Goal: Task Accomplishment & Management: Manage account settings

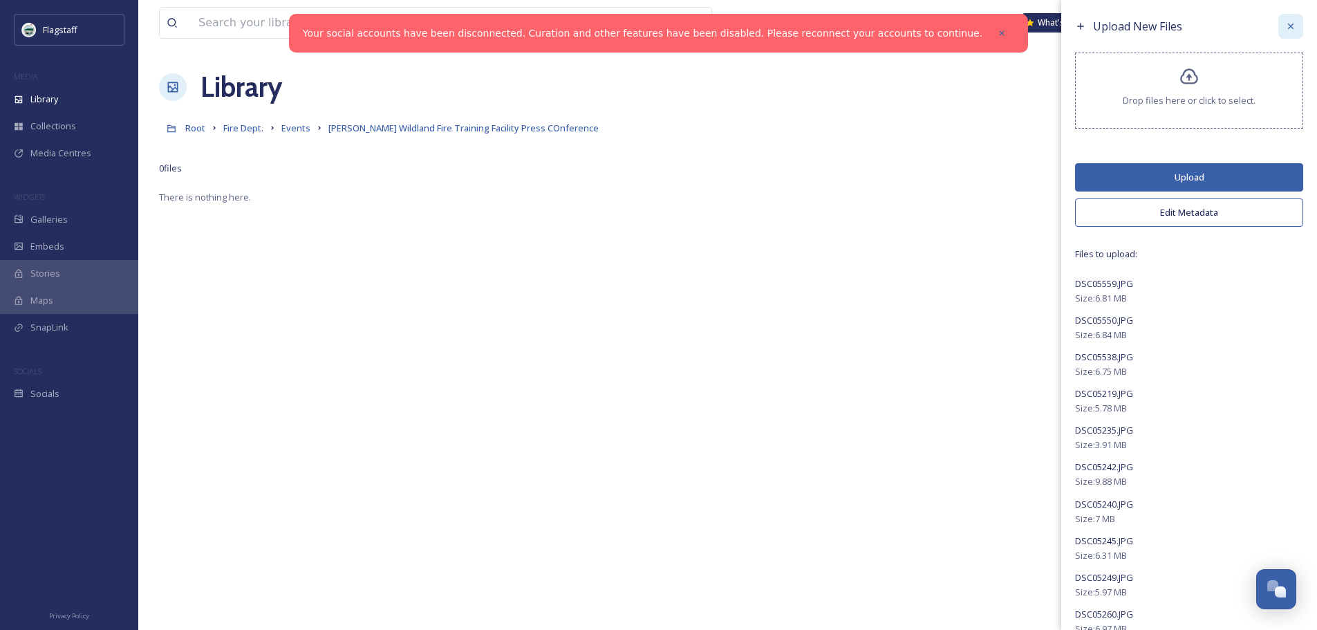
click at [1288, 26] on icon at bounding box center [1291, 27] width 6 height 6
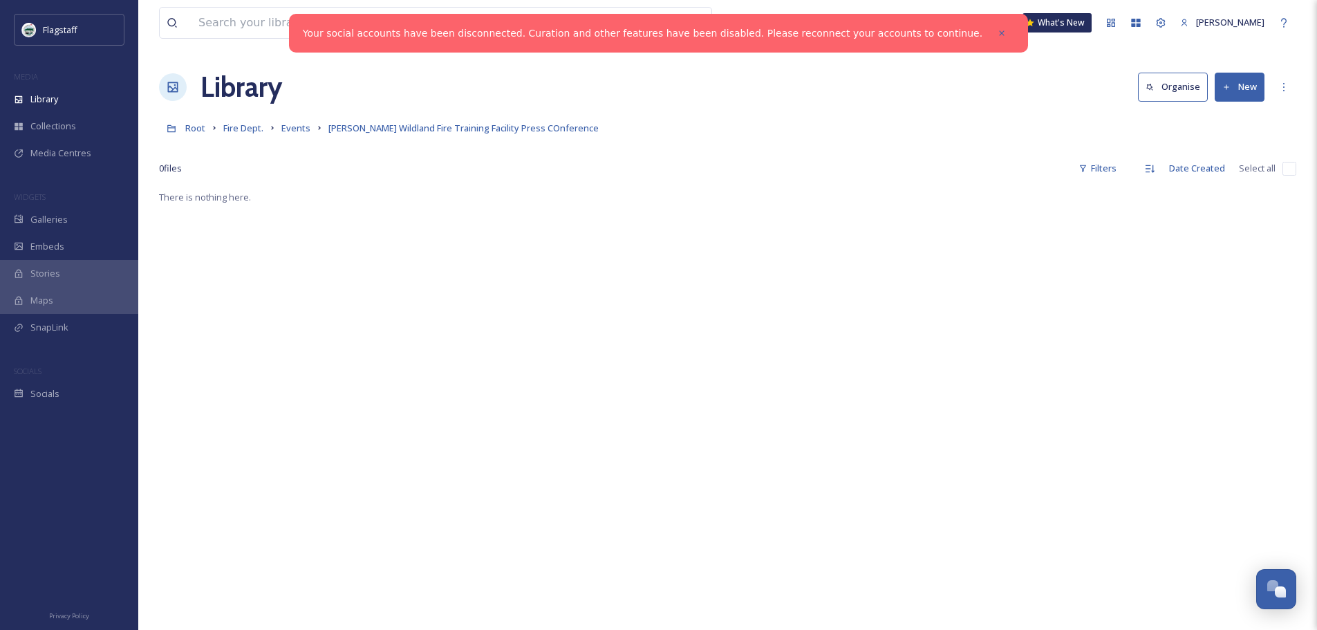
click at [1236, 79] on button "New" at bounding box center [1240, 87] width 50 height 28
click at [1229, 115] on span "File Upload" at bounding box center [1234, 119] width 46 height 13
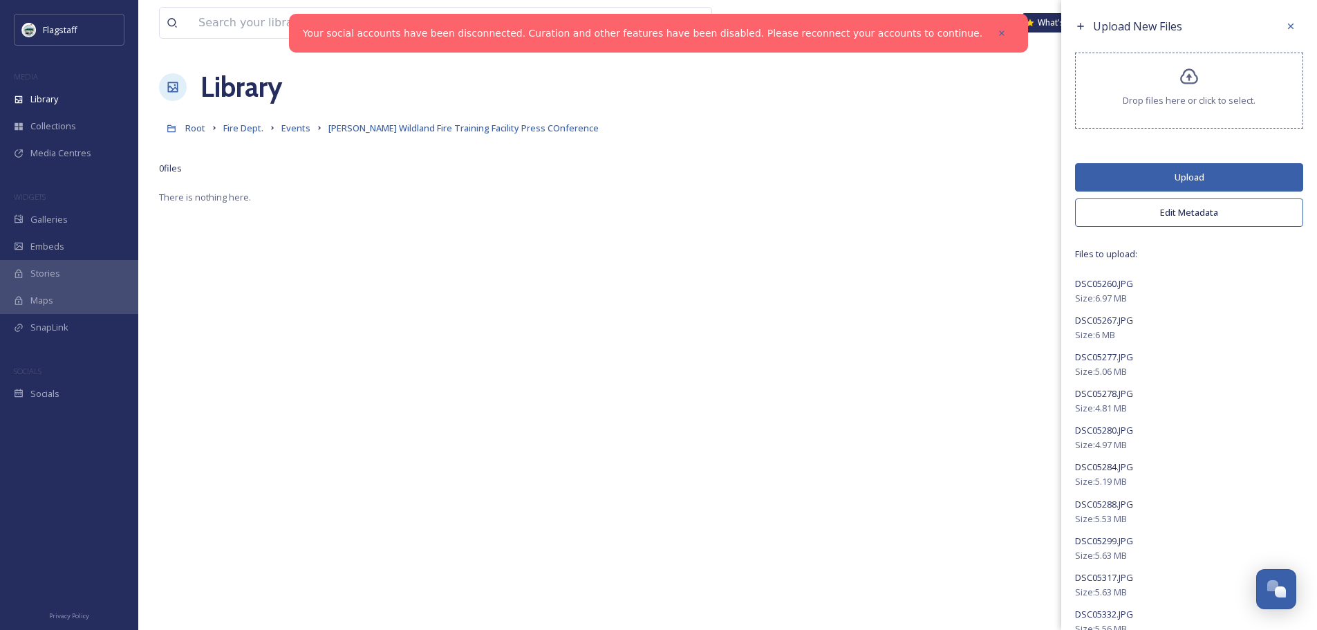
click at [1189, 297] on div "Size: 6.97 MB" at bounding box center [1189, 298] width 228 height 13
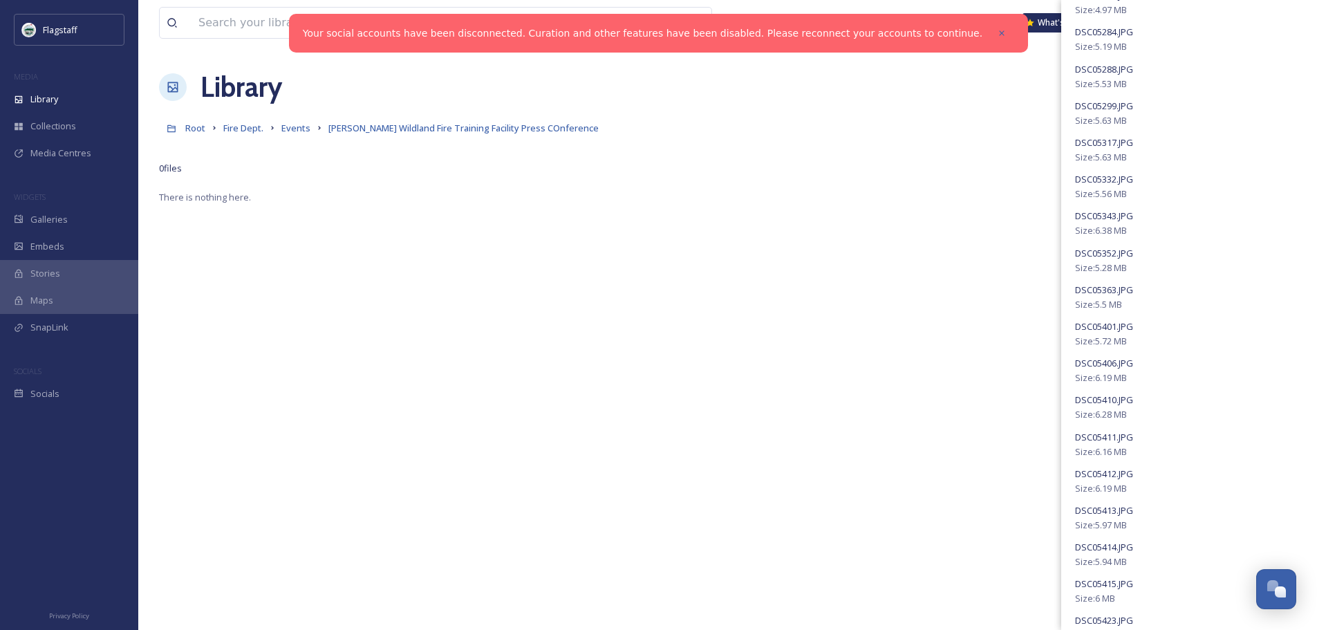
scroll to position [20, 0]
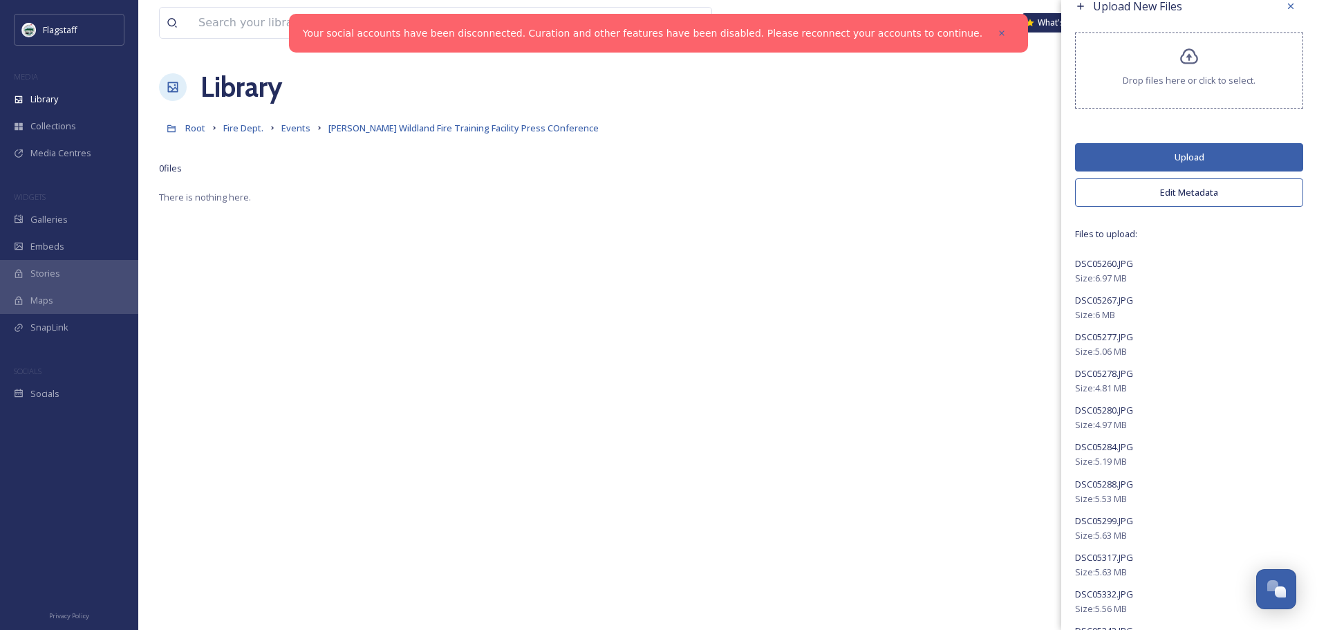
click at [1191, 195] on button "Edit Metadata" at bounding box center [1189, 192] width 228 height 28
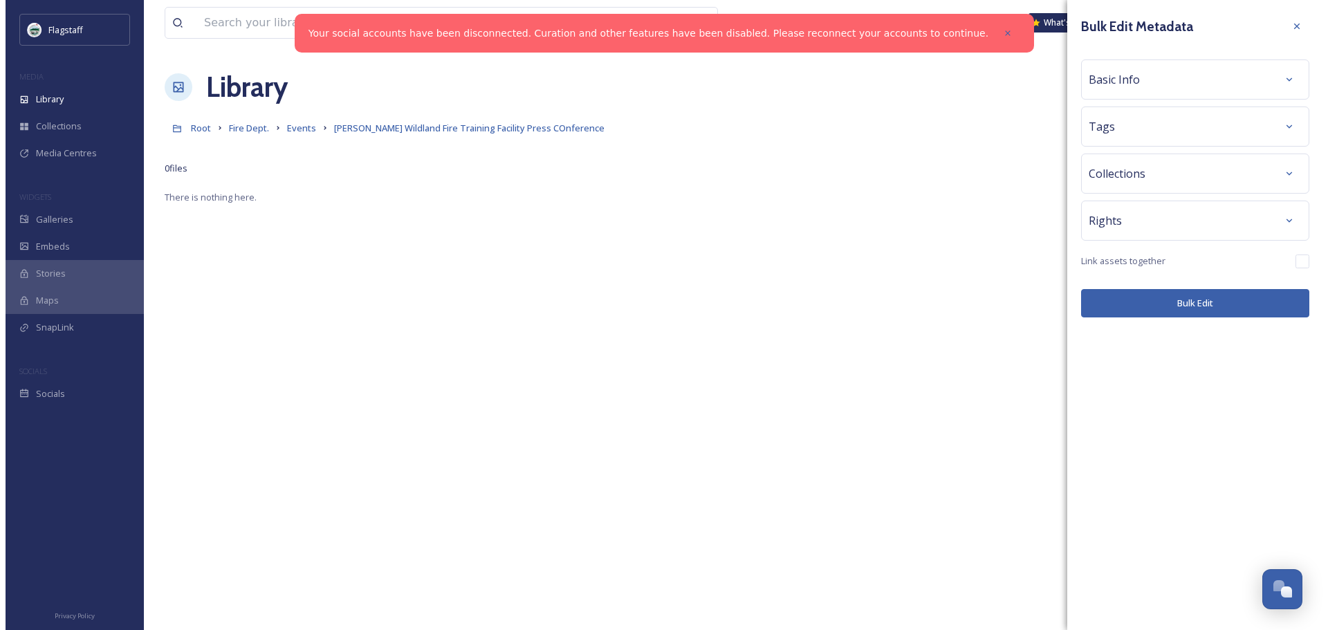
scroll to position [0, 0]
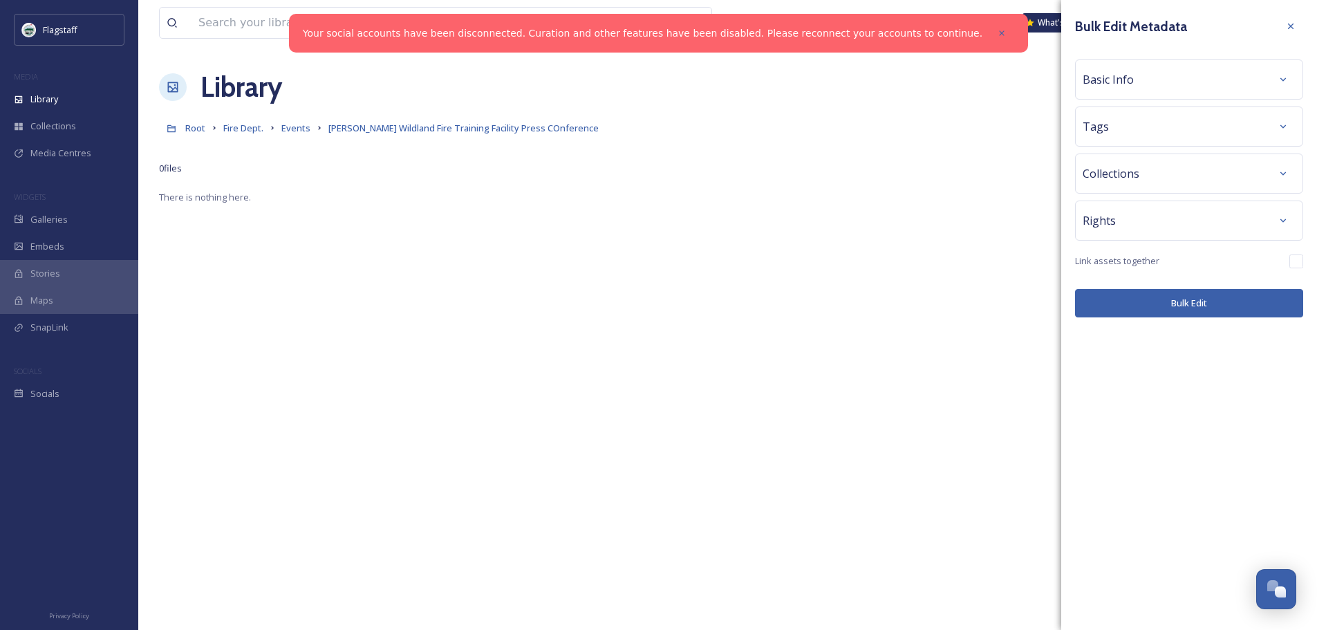
click at [1138, 122] on div "Tags" at bounding box center [1189, 126] width 213 height 25
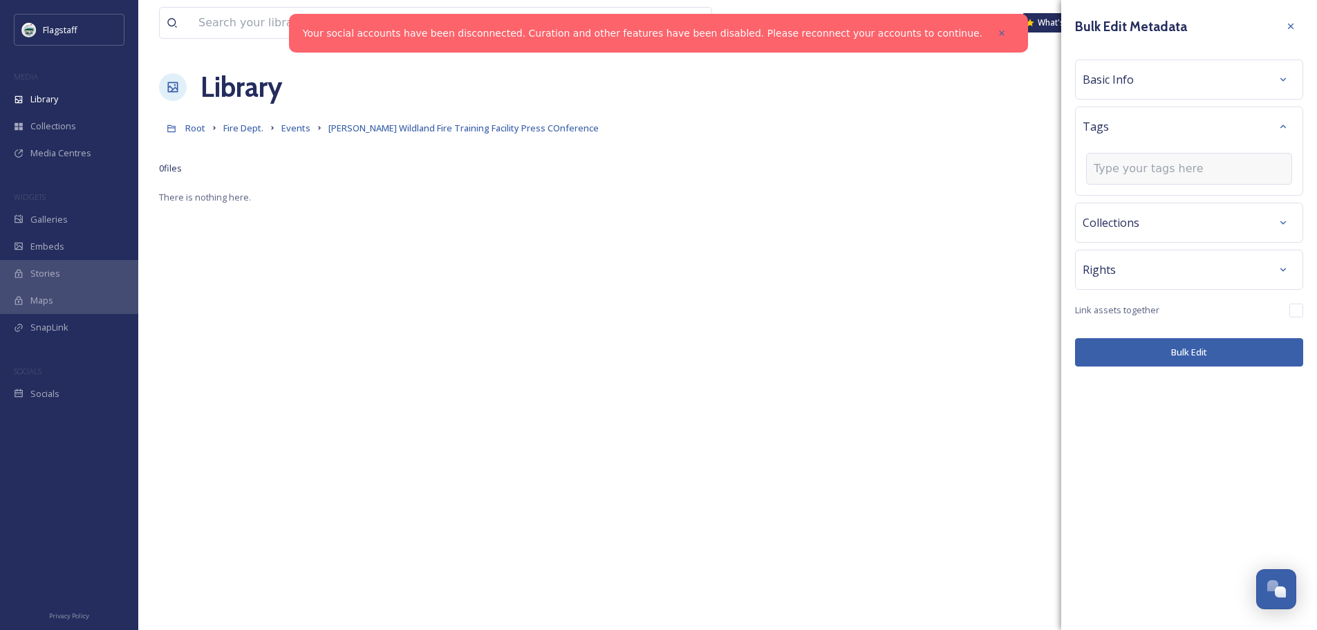
click at [1139, 169] on input at bounding box center [1163, 168] width 138 height 17
type input "[PERSON_NAME]"
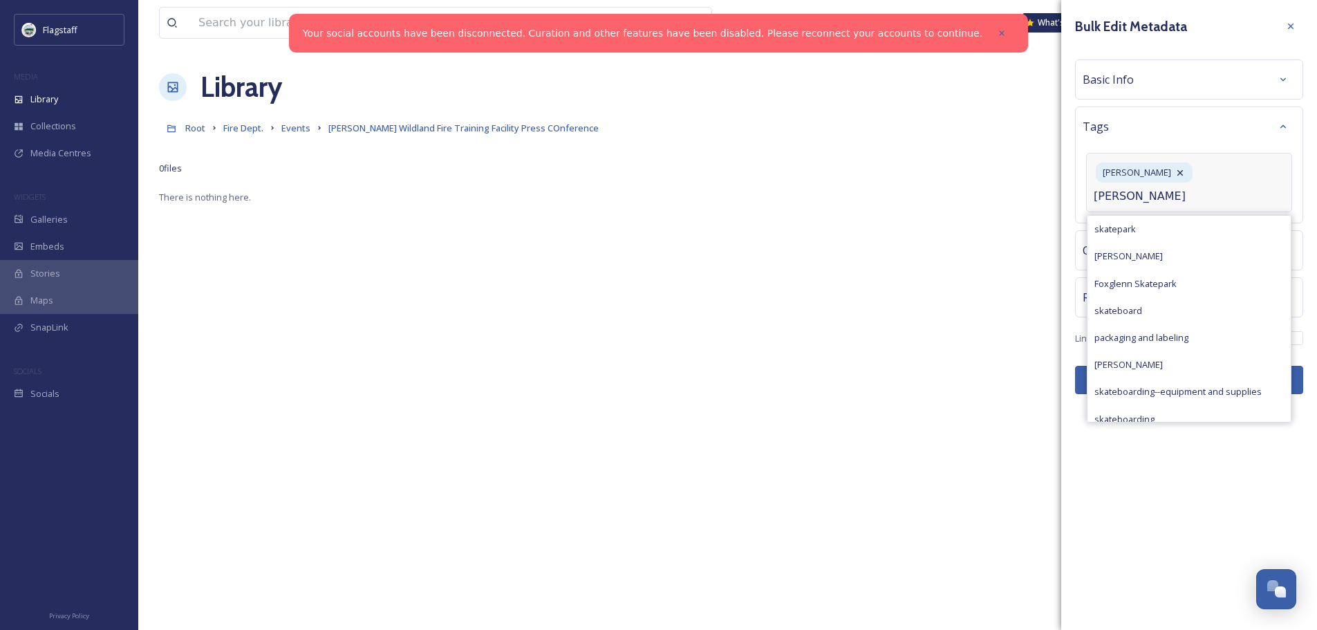
type input "[PERSON_NAME]"
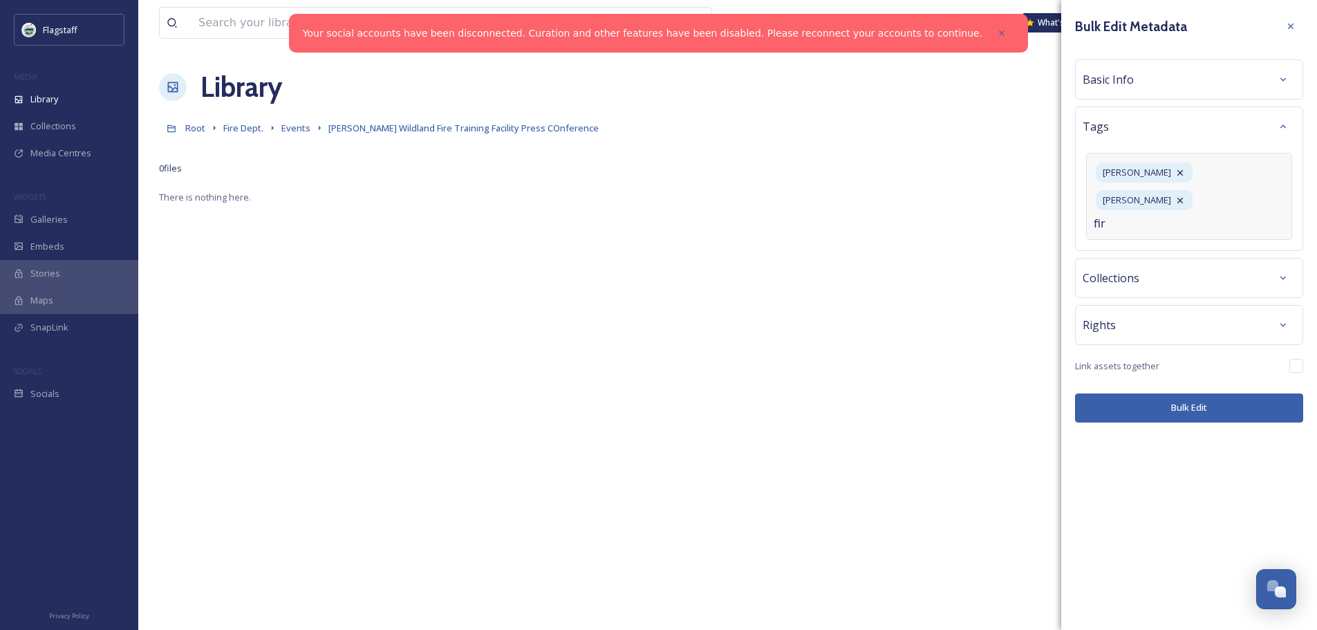
type input "fire"
type input "d"
type input "fire dep"
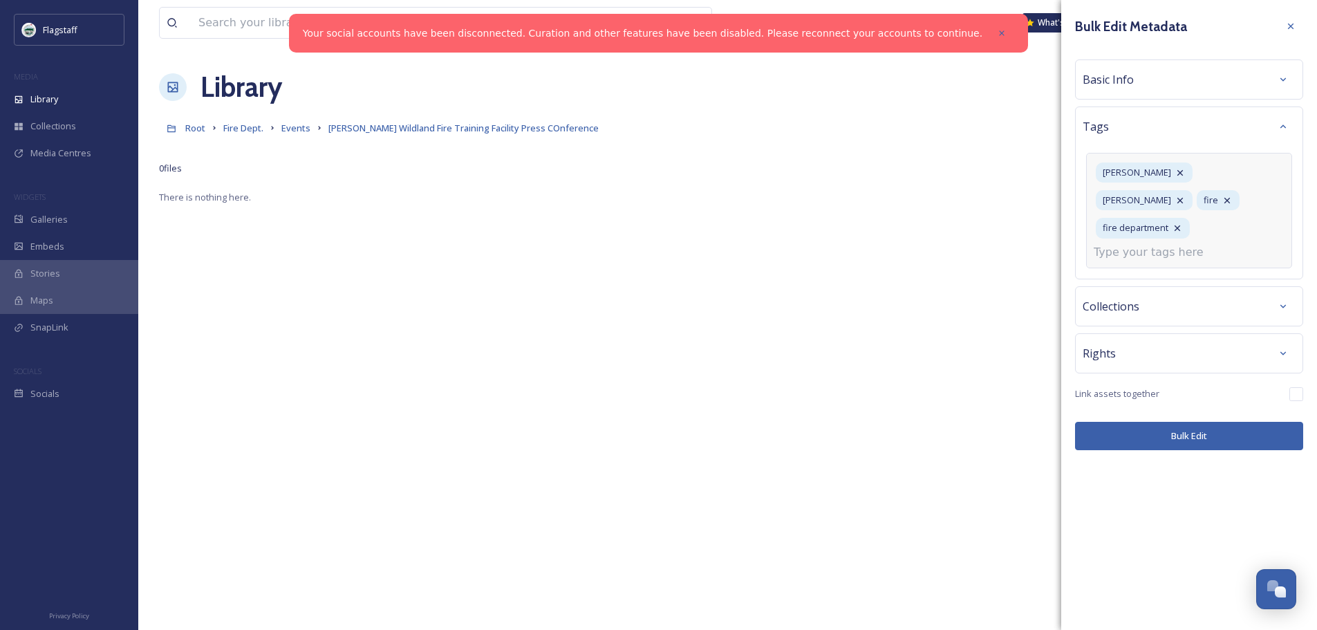
type input "s"
type input "f"
type input "Fire Station 1"
click at [1173, 279] on span "Create " Fire Station 1 "" at bounding box center [1140, 285] width 91 height 13
click at [1202, 254] on input at bounding box center [1163, 252] width 138 height 17
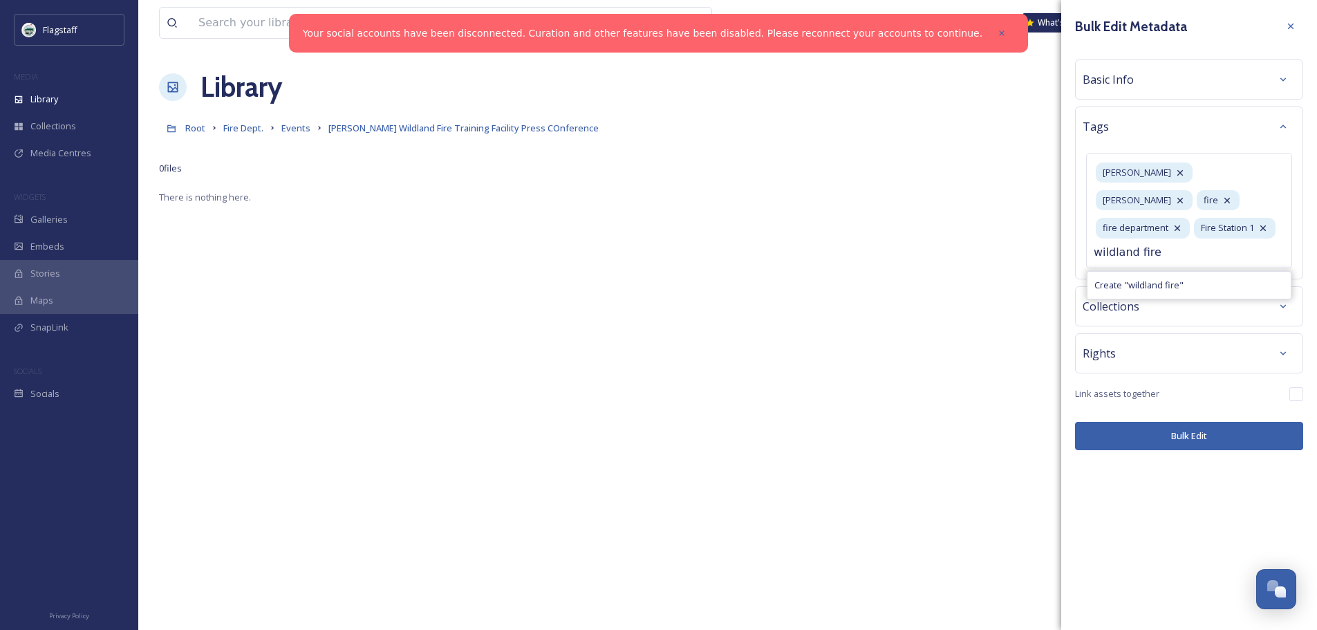
type input "wildland fire"
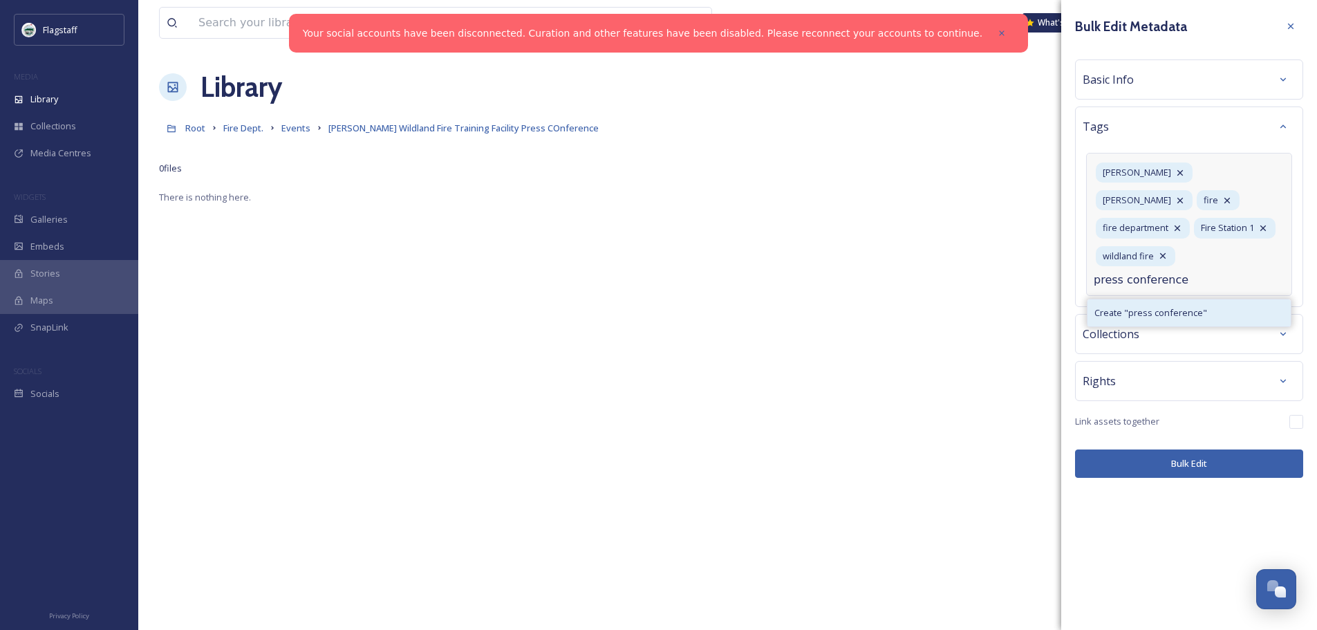
type input "press conference"
click at [1162, 299] on div "Create " press conference "" at bounding box center [1189, 312] width 203 height 27
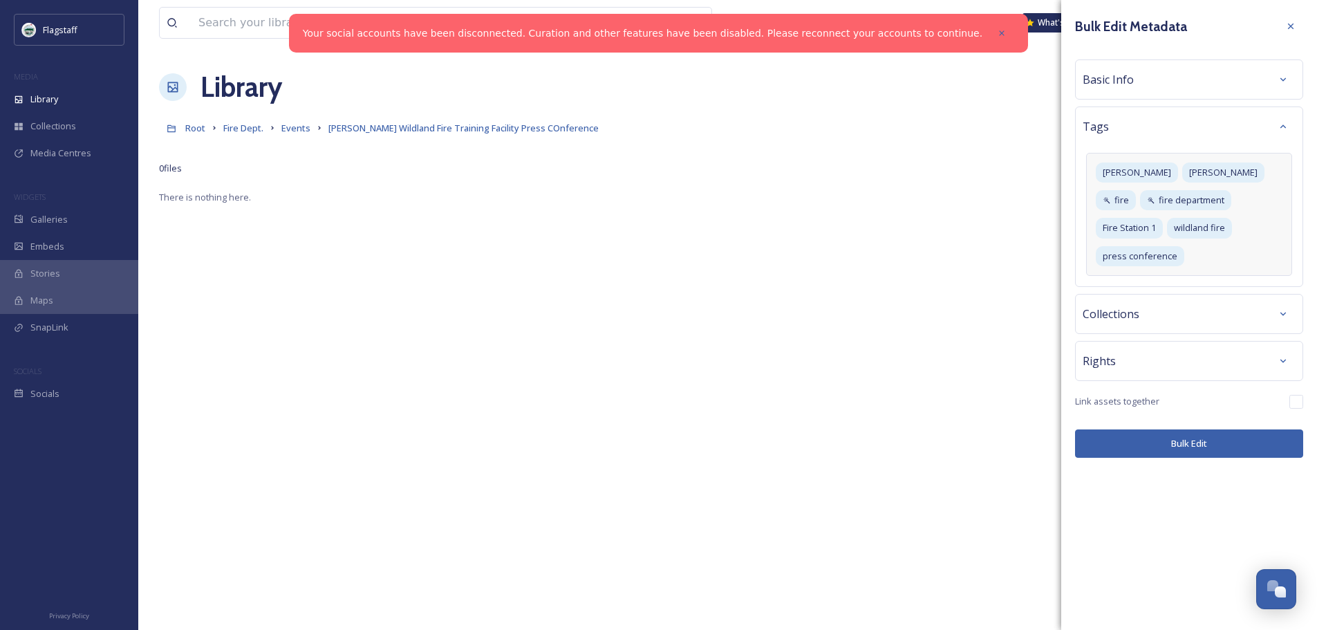
click at [1203, 467] on div "Bulk Edit Metadata Basic Info Tags [PERSON_NAME] [PERSON_NAME] fire fire depart…" at bounding box center [1189, 315] width 256 height 630
click at [1187, 429] on button "Bulk Edit" at bounding box center [1189, 443] width 228 height 28
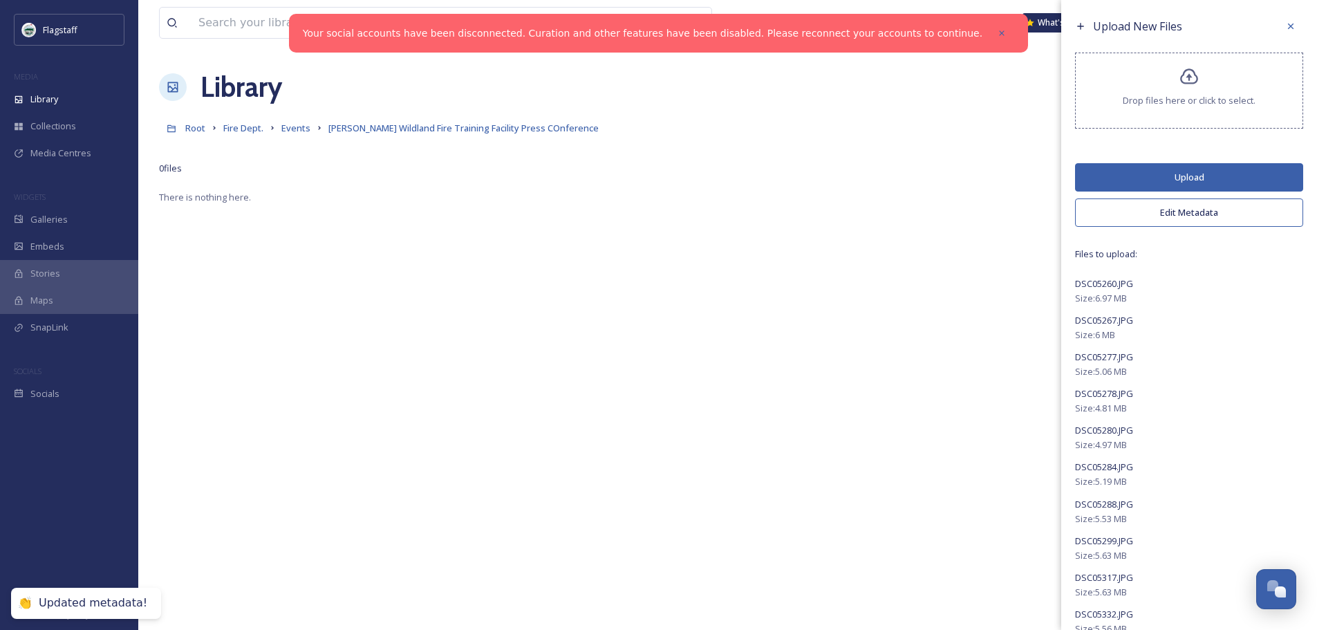
click at [1165, 176] on button "Upload" at bounding box center [1189, 177] width 228 height 28
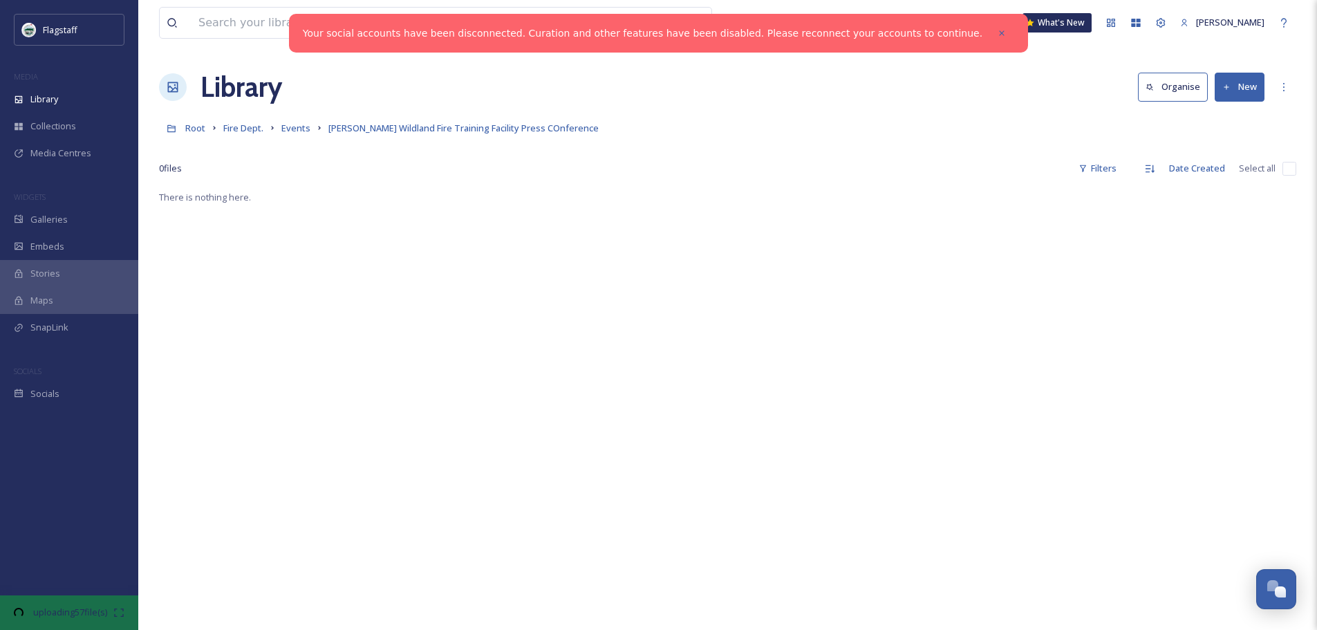
click at [946, 317] on div "There is nothing here." at bounding box center [728, 504] width 1138 height 630
click at [38, 619] on span "34:13 remaining" at bounding box center [70, 625] width 86 height 13
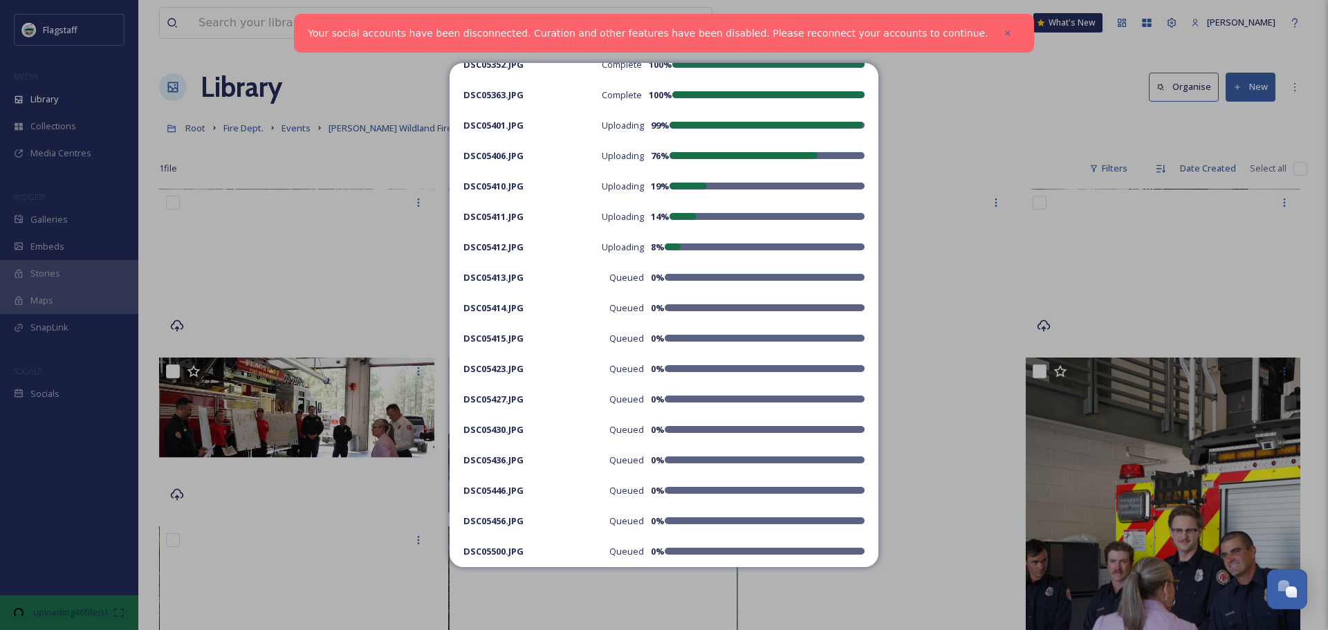
scroll to position [415, 0]
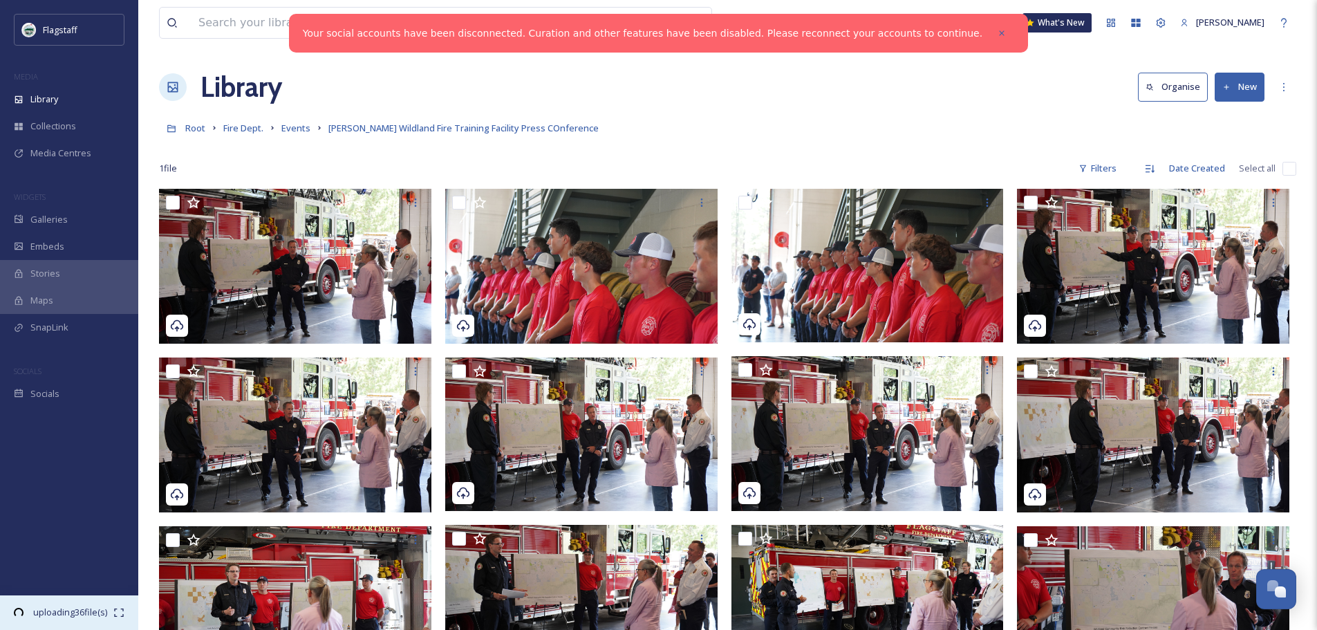
click at [39, 619] on span "20:01 remaining" at bounding box center [70, 625] width 86 height 13
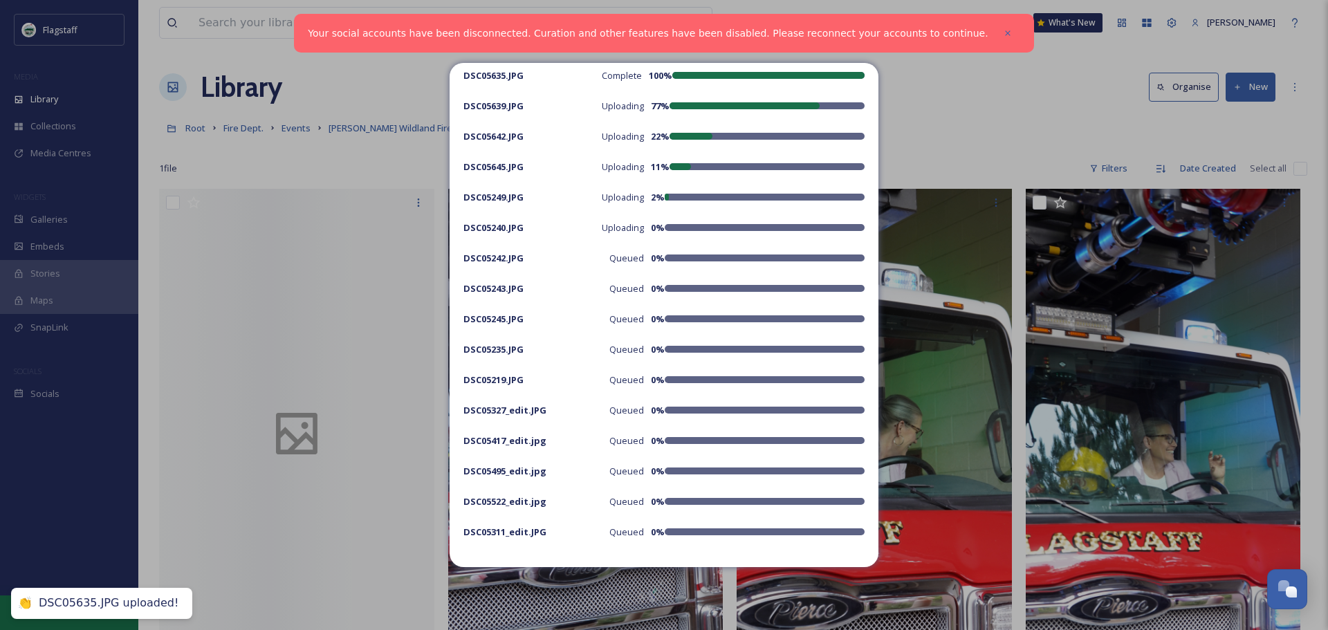
scroll to position [1379, 0]
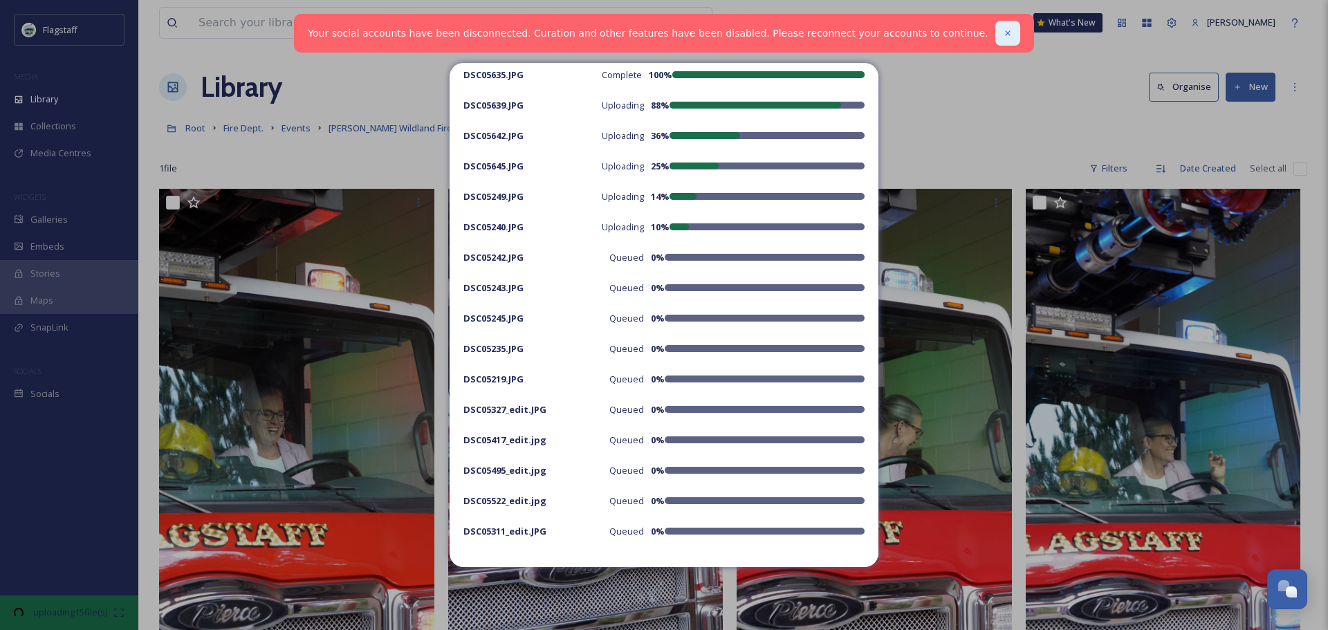
click at [995, 33] on div at bounding box center [1007, 33] width 25 height 25
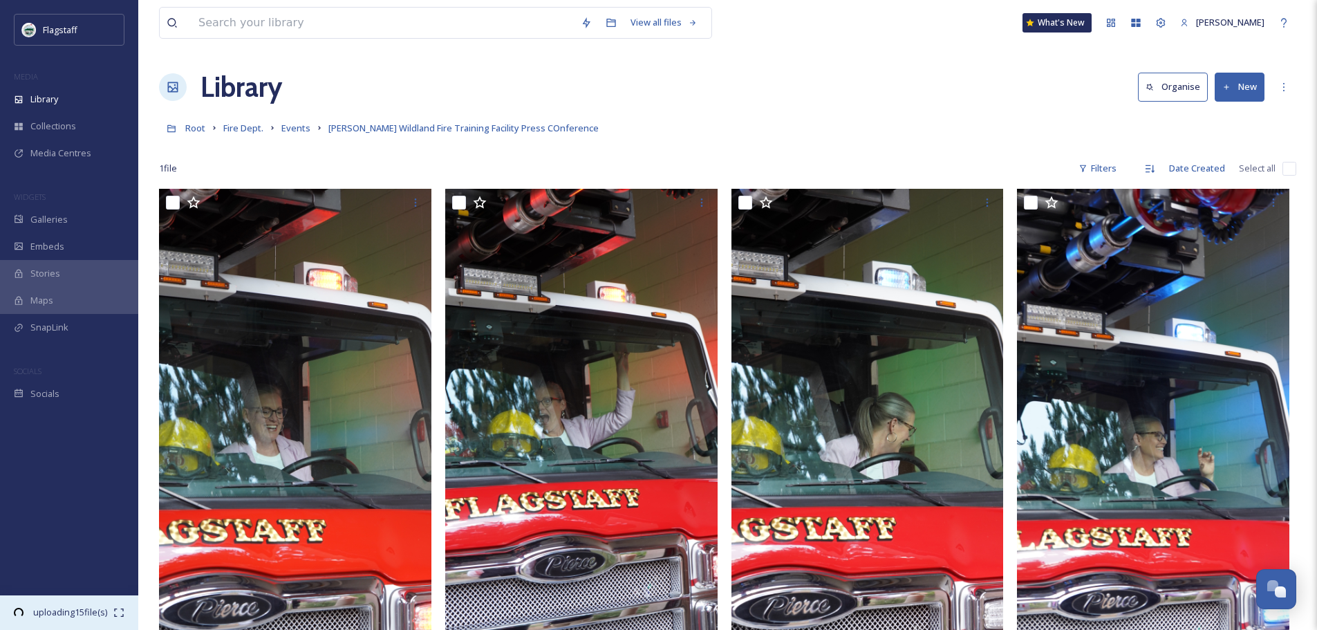
click at [80, 619] on span "07:36 remaining" at bounding box center [70, 625] width 86 height 13
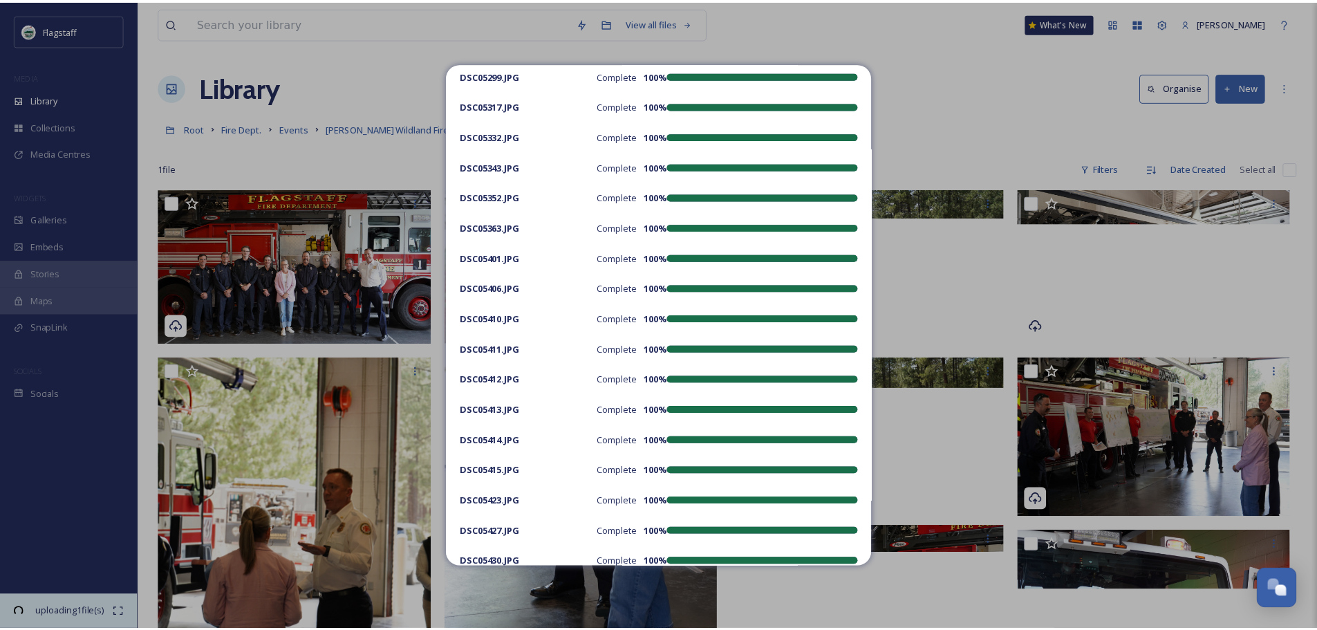
scroll to position [415, 0]
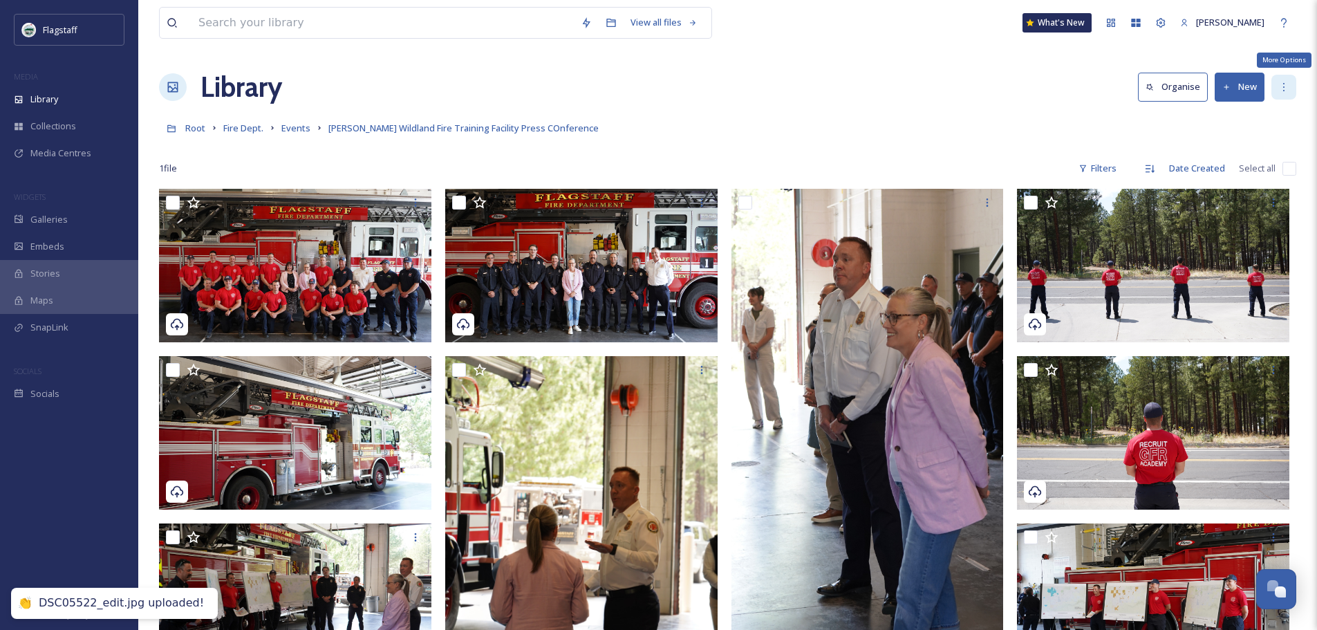
click at [1290, 85] on div "More Options" at bounding box center [1284, 87] width 25 height 25
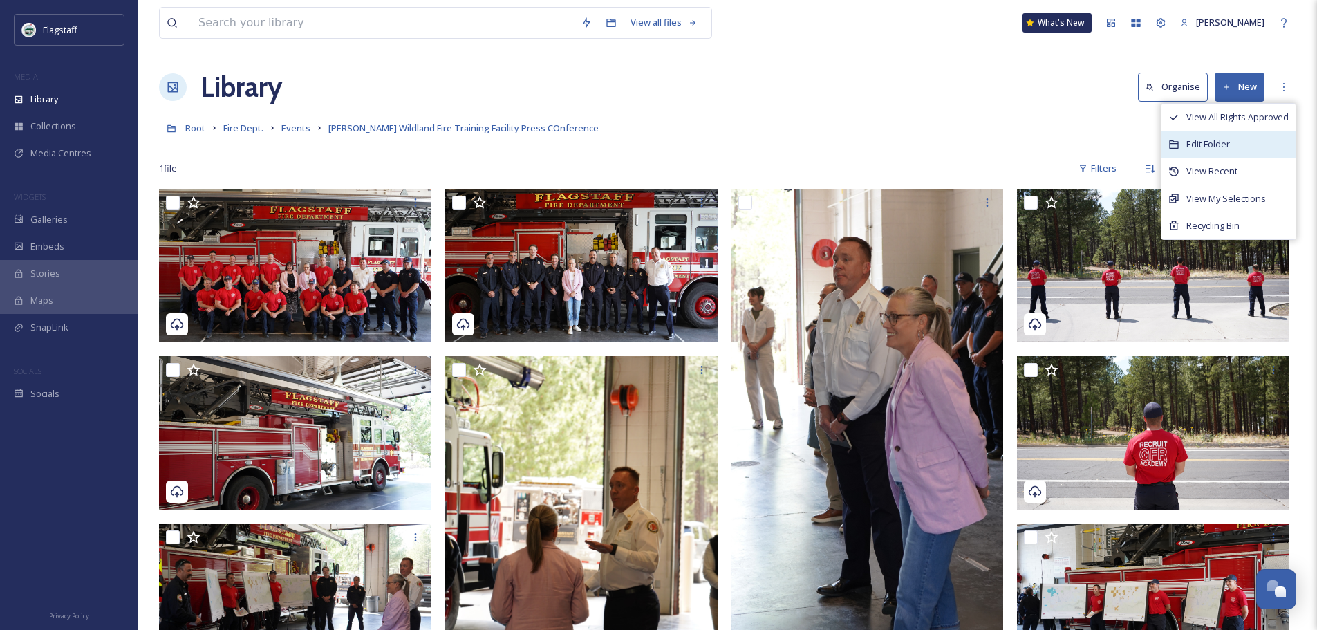
click at [1234, 144] on div "Edit Folder" at bounding box center [1229, 144] width 134 height 27
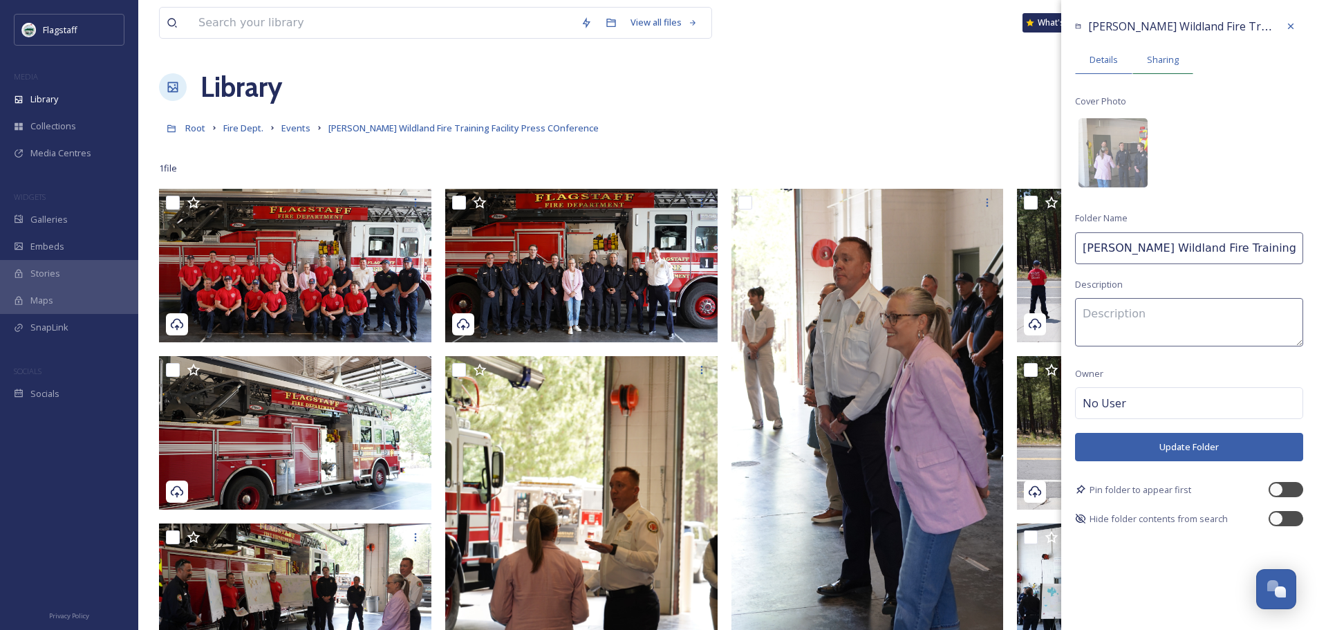
click at [1170, 60] on span "Sharing" at bounding box center [1163, 59] width 32 height 13
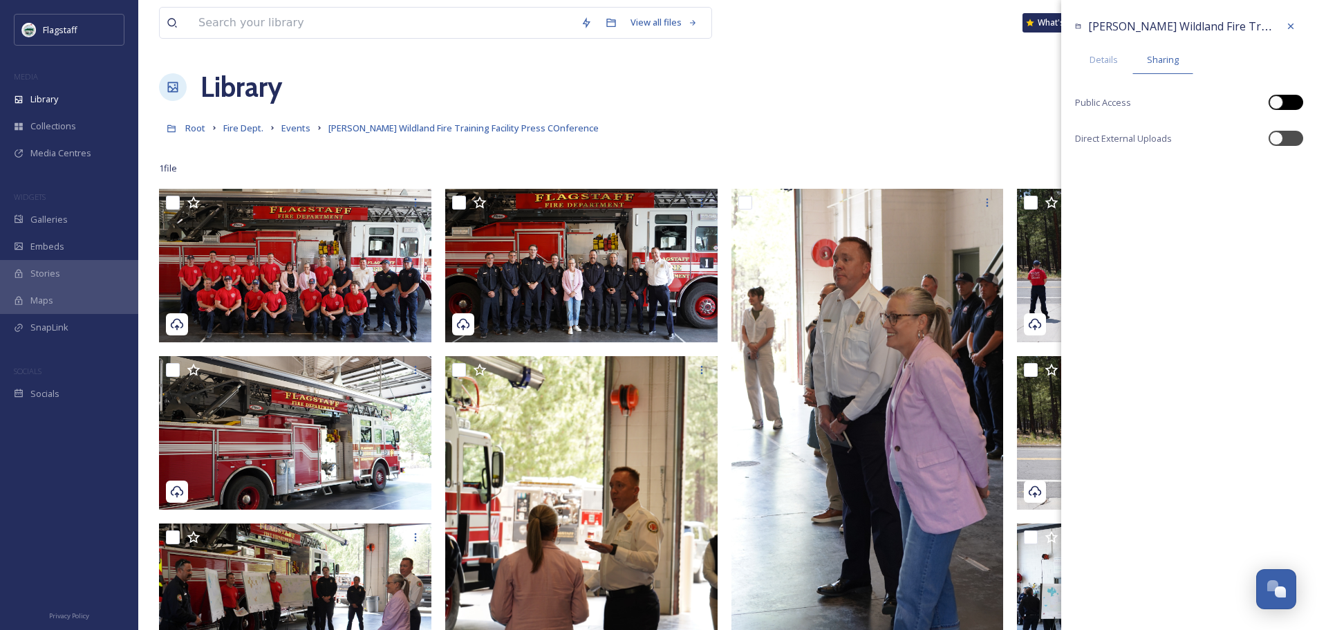
click at [1288, 100] on div at bounding box center [1286, 102] width 35 height 15
checkbox input "true"
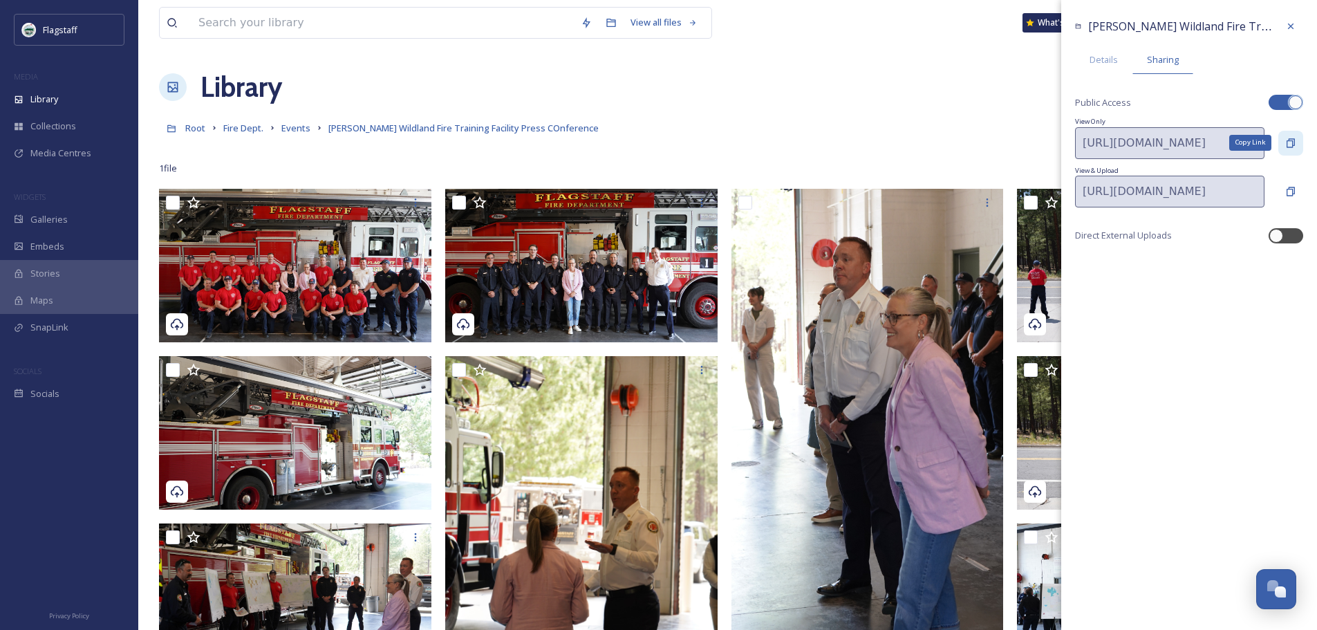
click at [1290, 140] on icon at bounding box center [1291, 142] width 8 height 9
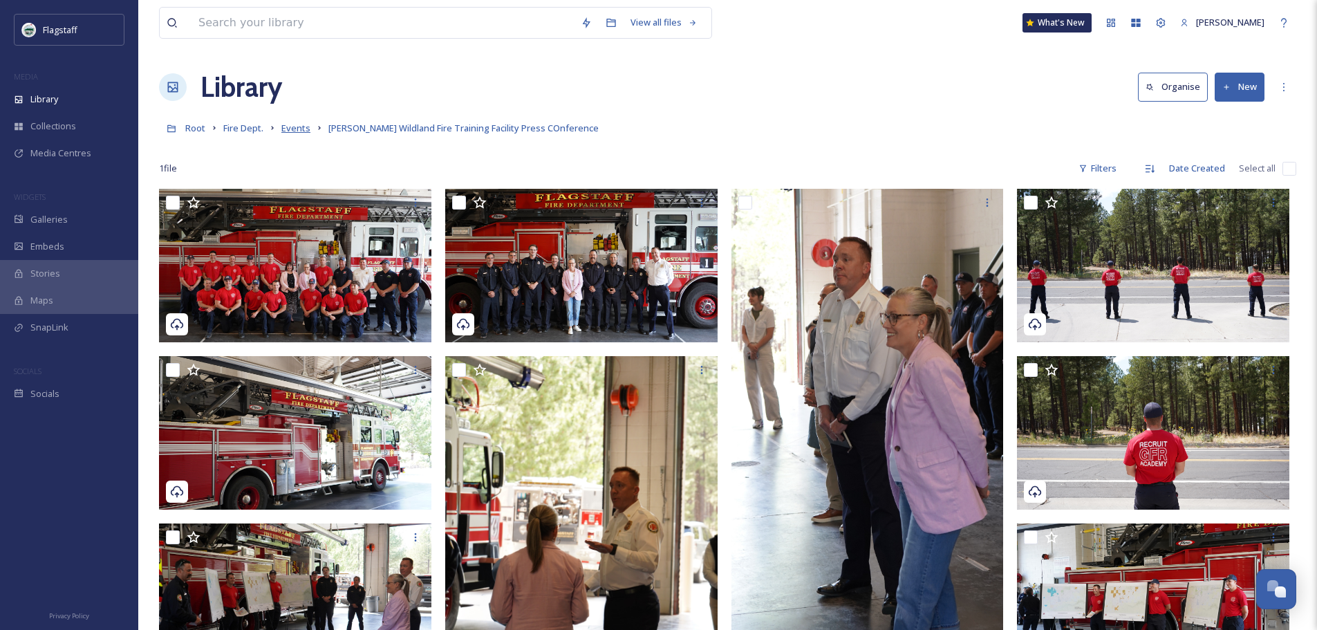
click at [289, 128] on span "Events" at bounding box center [295, 128] width 29 height 12
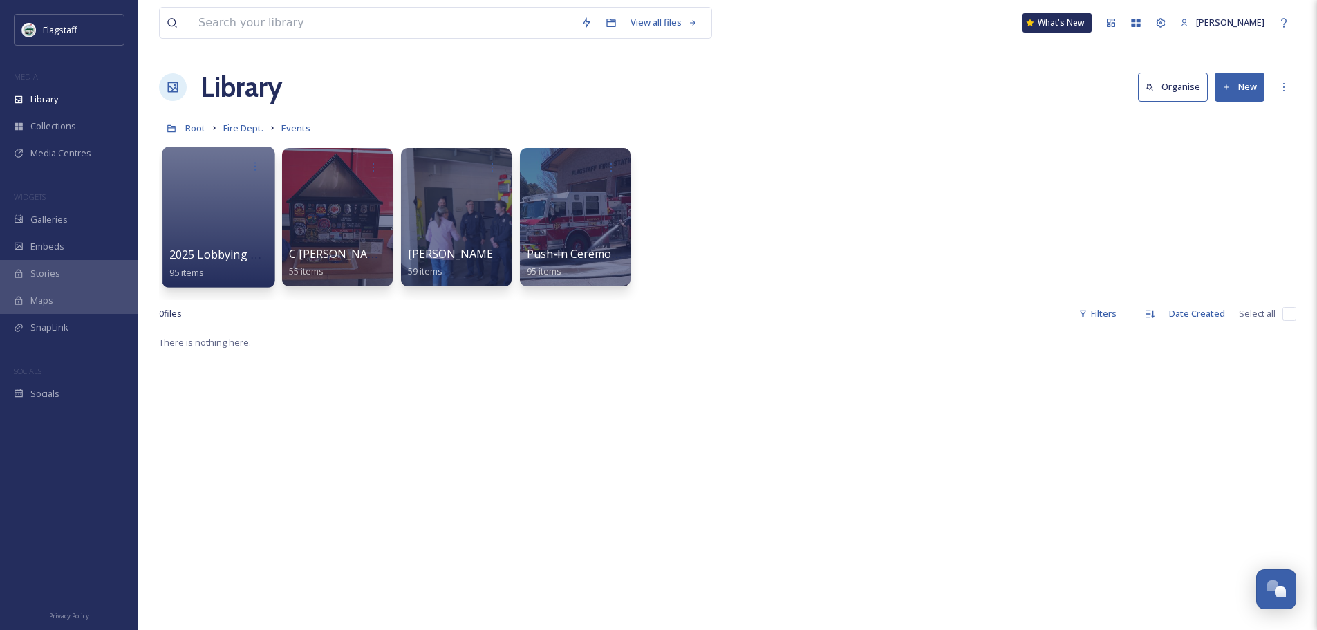
click at [207, 212] on div at bounding box center [218, 217] width 113 height 141
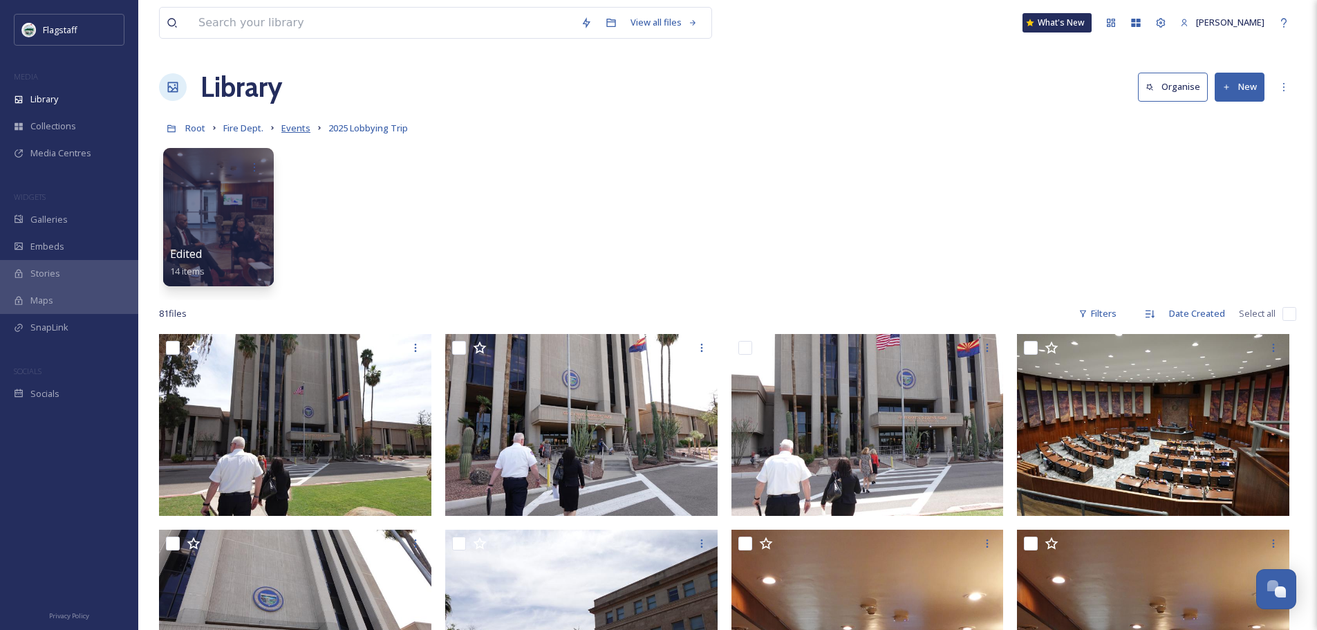
click at [296, 129] on span "Events" at bounding box center [295, 128] width 29 height 12
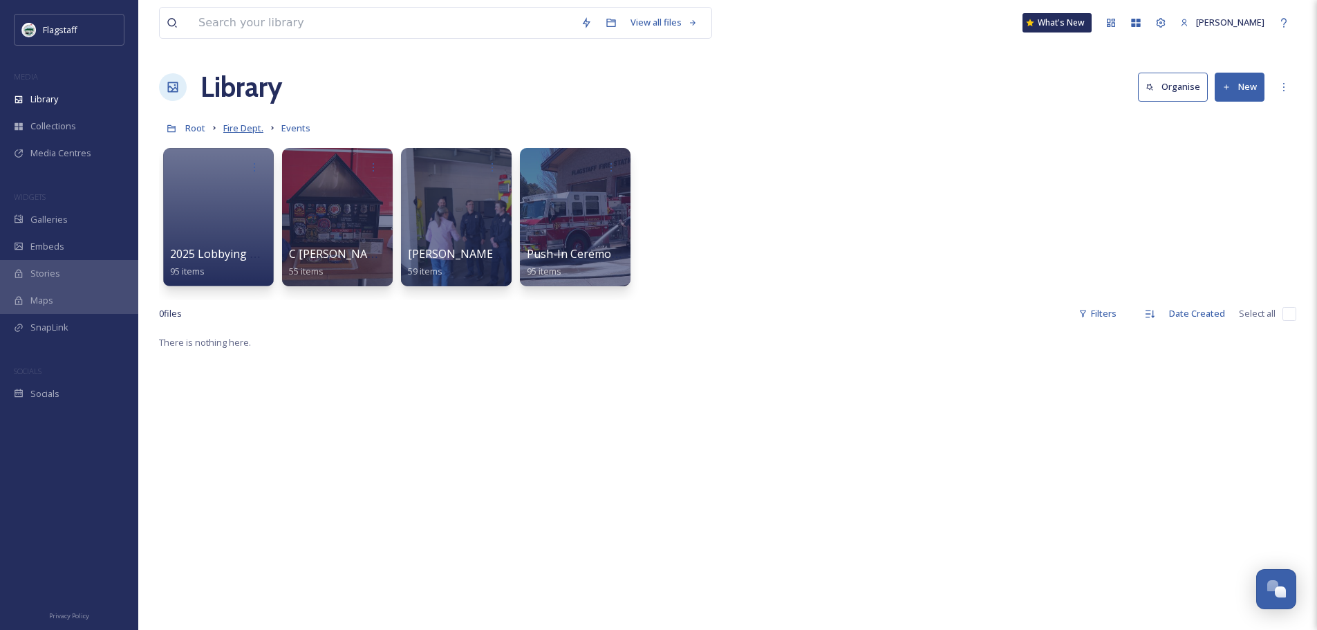
click at [250, 130] on span "Fire Dept." at bounding box center [243, 128] width 40 height 12
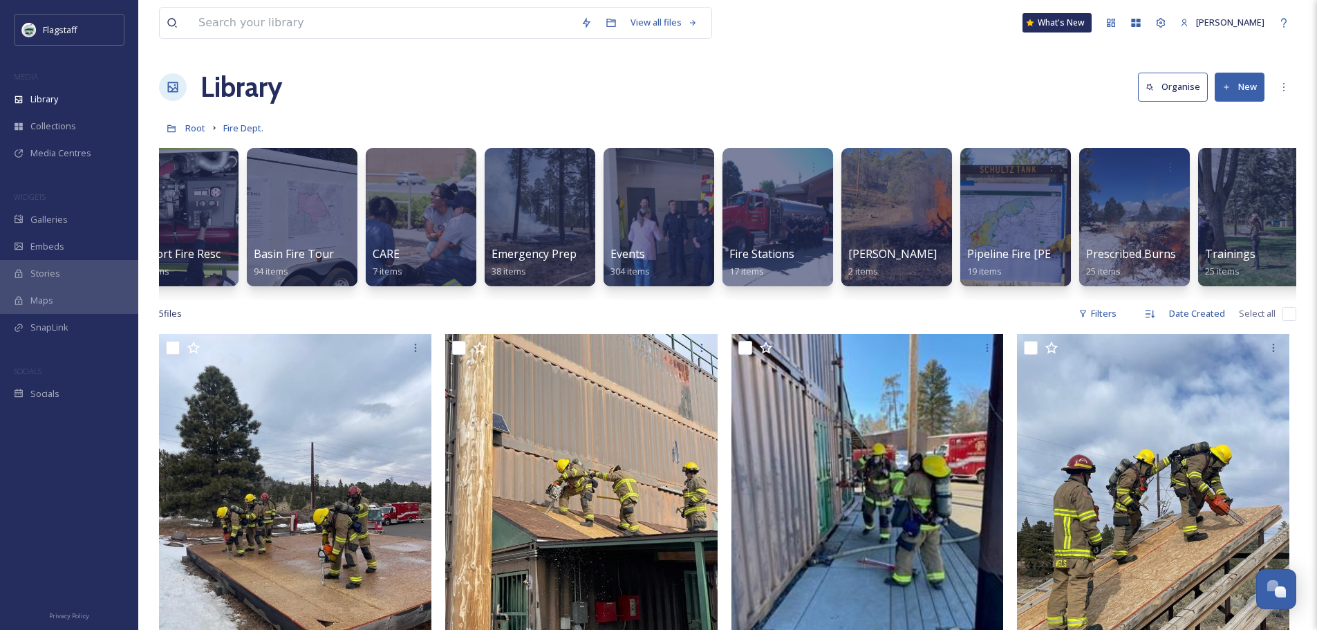
scroll to position [0, 52]
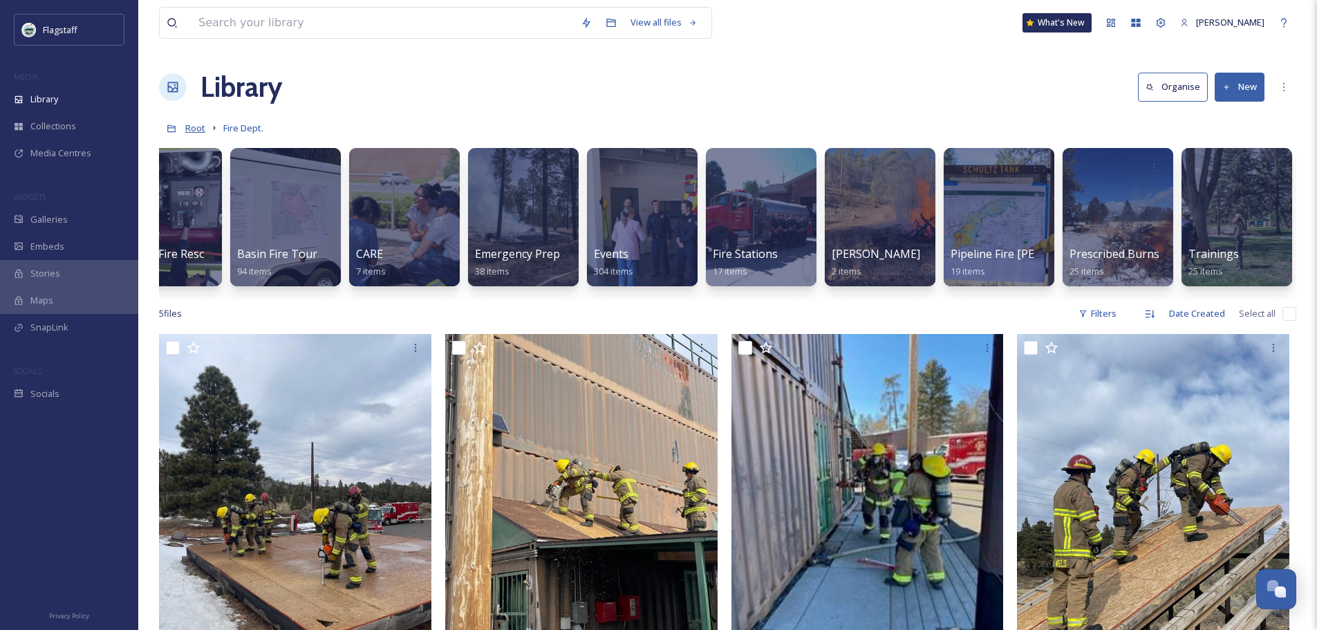
click at [199, 127] on span "Root" at bounding box center [195, 128] width 20 height 12
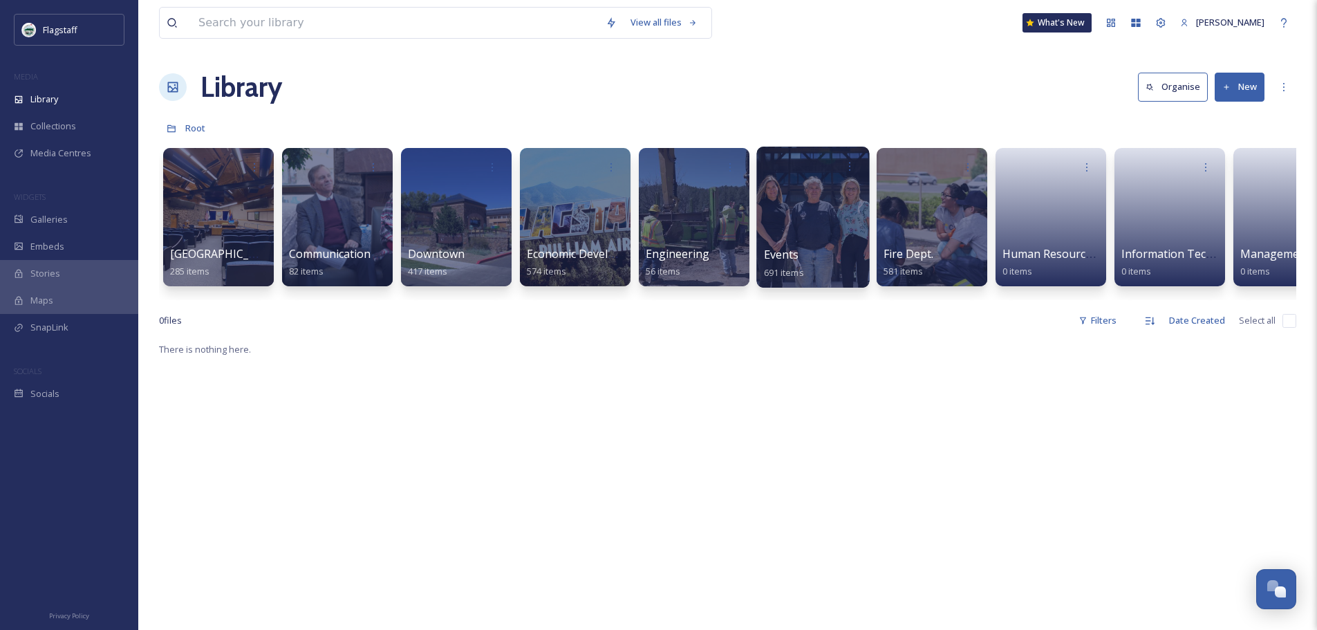
click at [824, 210] on div at bounding box center [812, 217] width 113 height 141
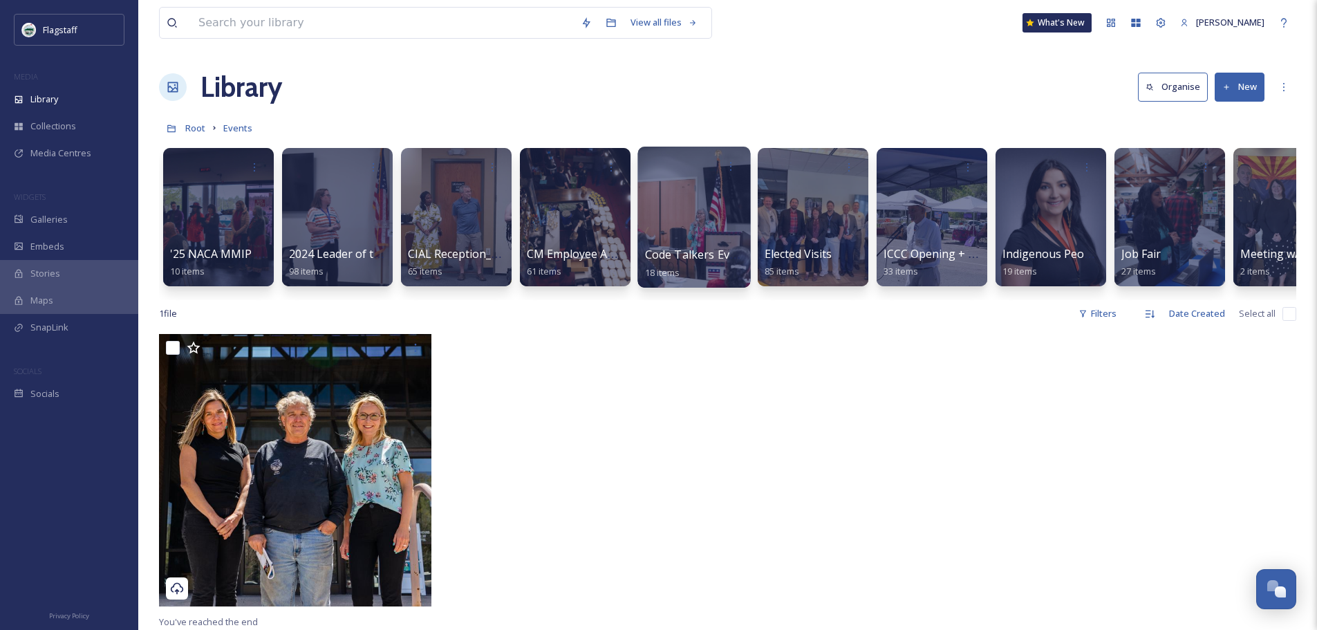
click at [714, 225] on div at bounding box center [694, 217] width 113 height 141
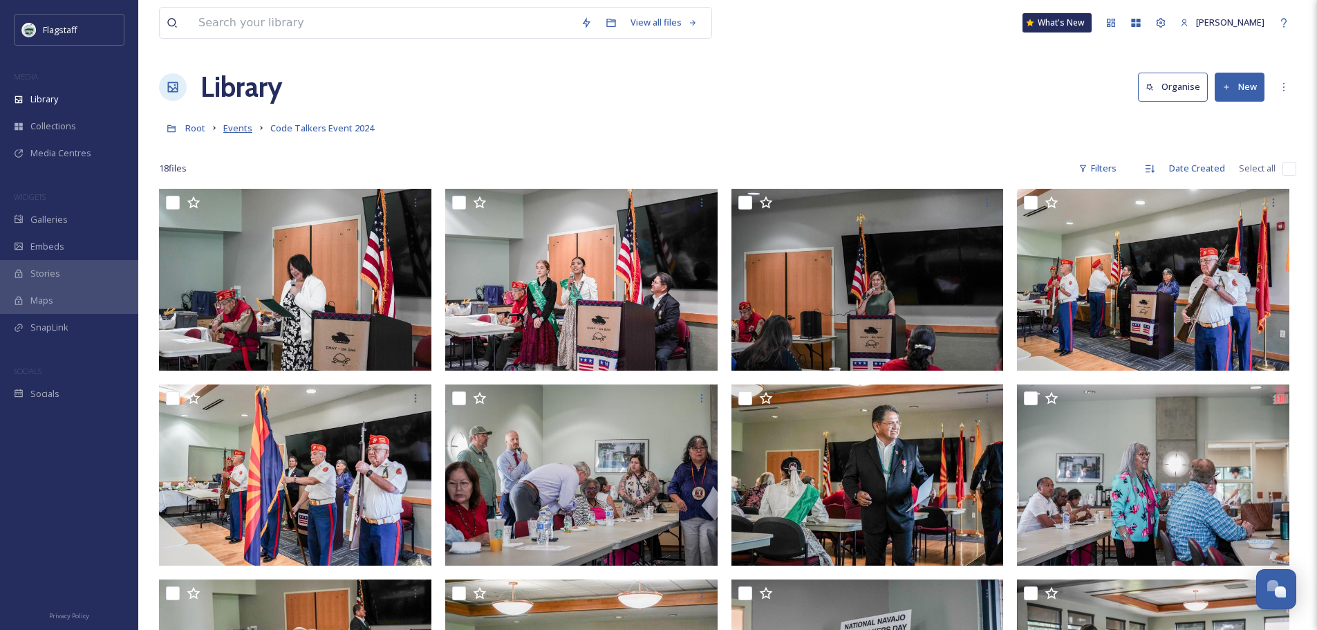
click at [237, 128] on span "Events" at bounding box center [237, 128] width 29 height 12
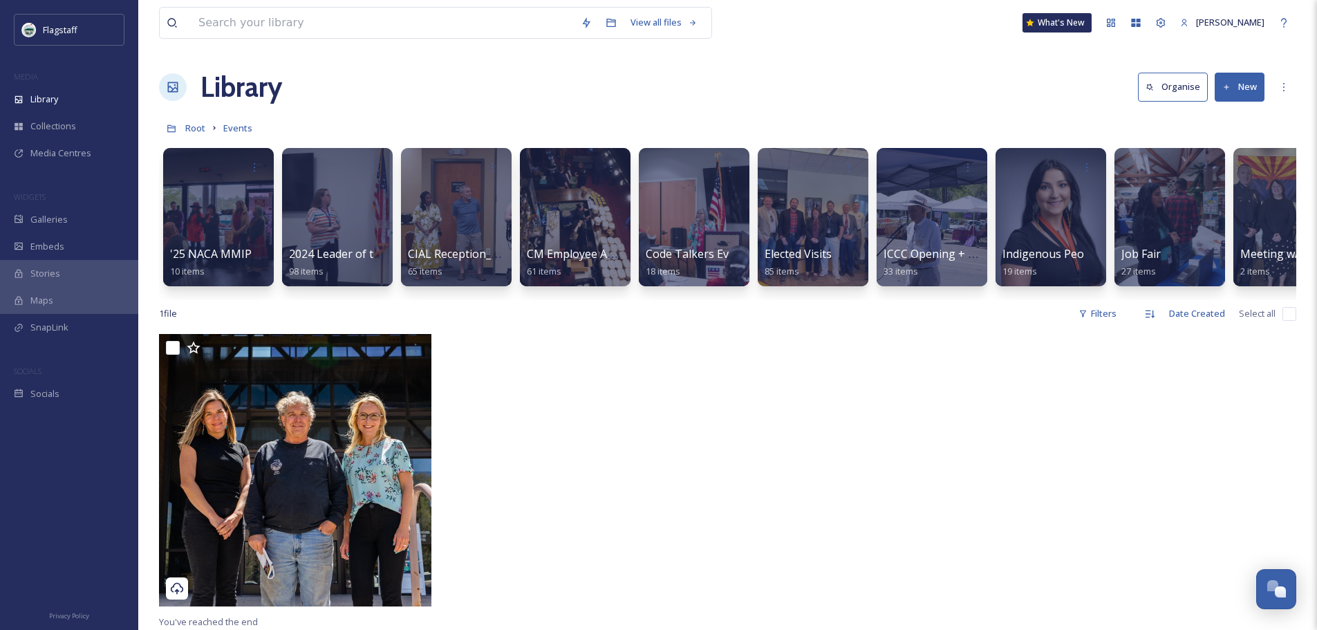
click at [1227, 89] on icon at bounding box center [1227, 87] width 9 height 9
click at [1226, 167] on span "Folder" at bounding box center [1224, 173] width 26 height 13
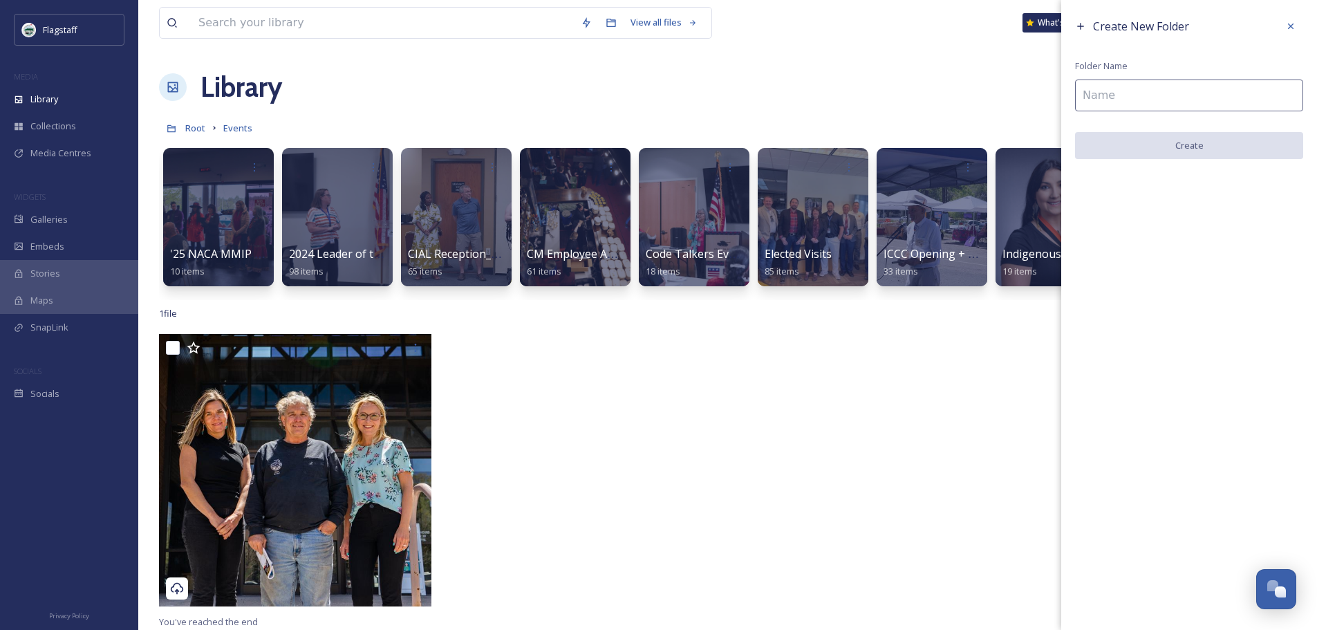
scroll to position [344, 0]
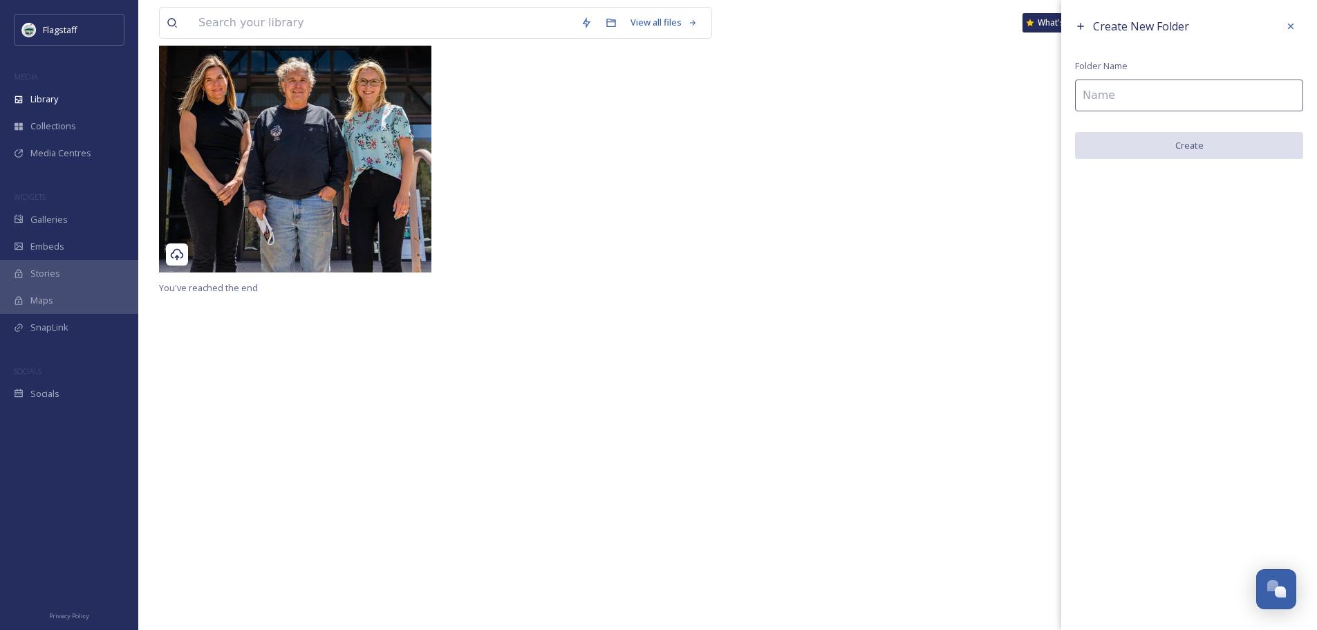
click at [1115, 95] on input at bounding box center [1189, 96] width 228 height 32
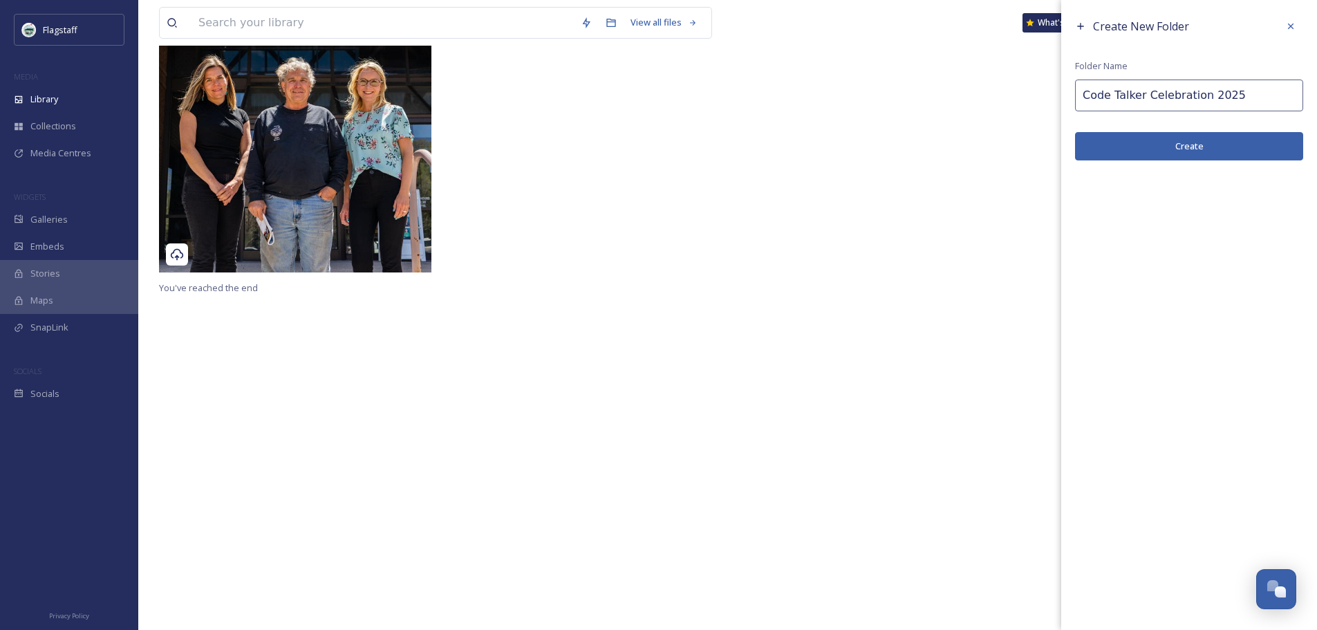
type input "Code Talker Celebration 2025"
click at [1160, 136] on button "Create" at bounding box center [1189, 146] width 228 height 28
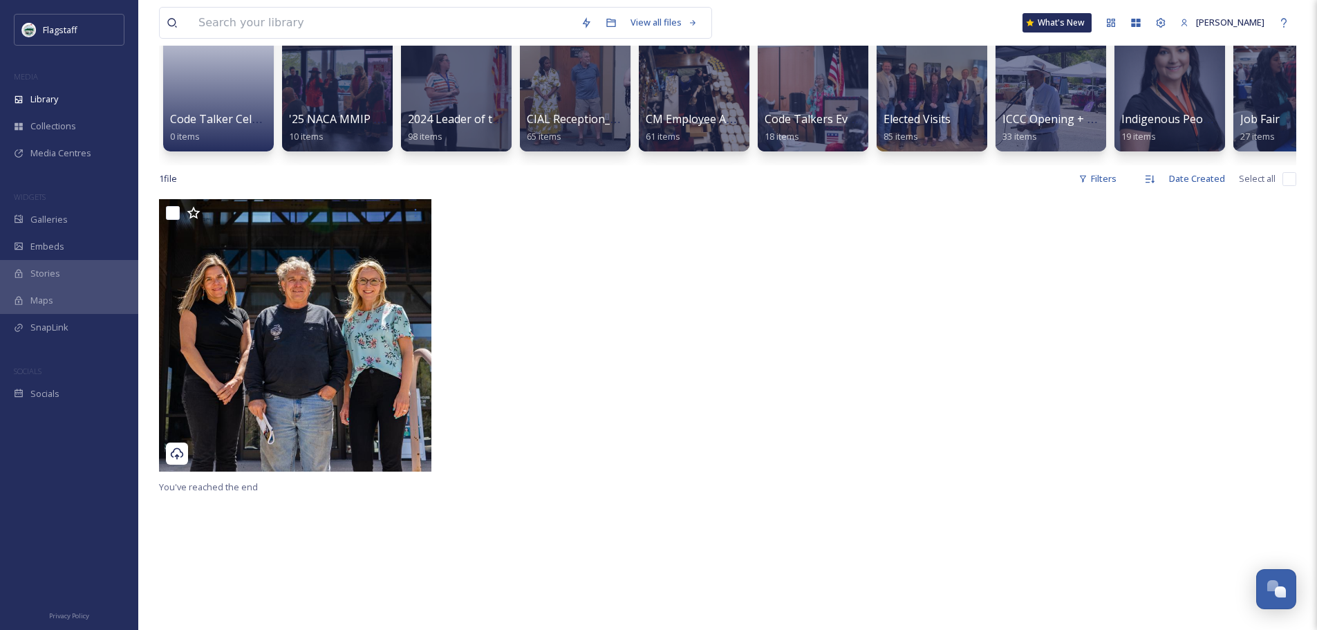
scroll to position [0, 0]
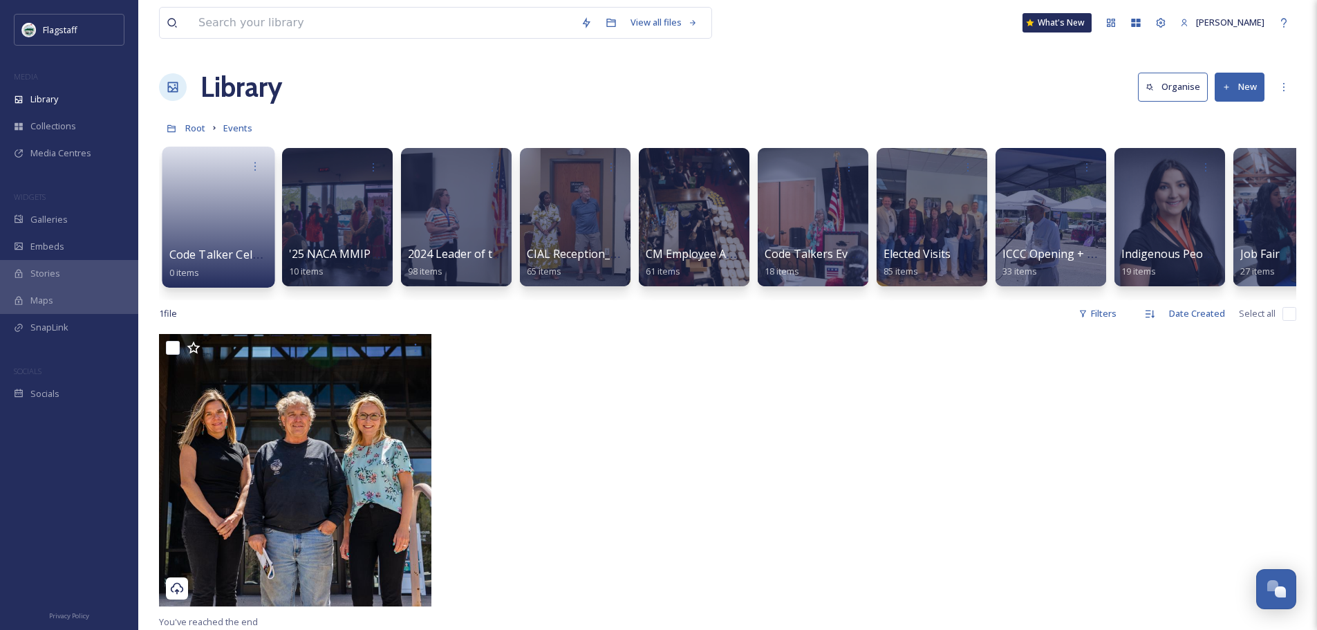
click at [241, 205] on link at bounding box center [218, 212] width 99 height 67
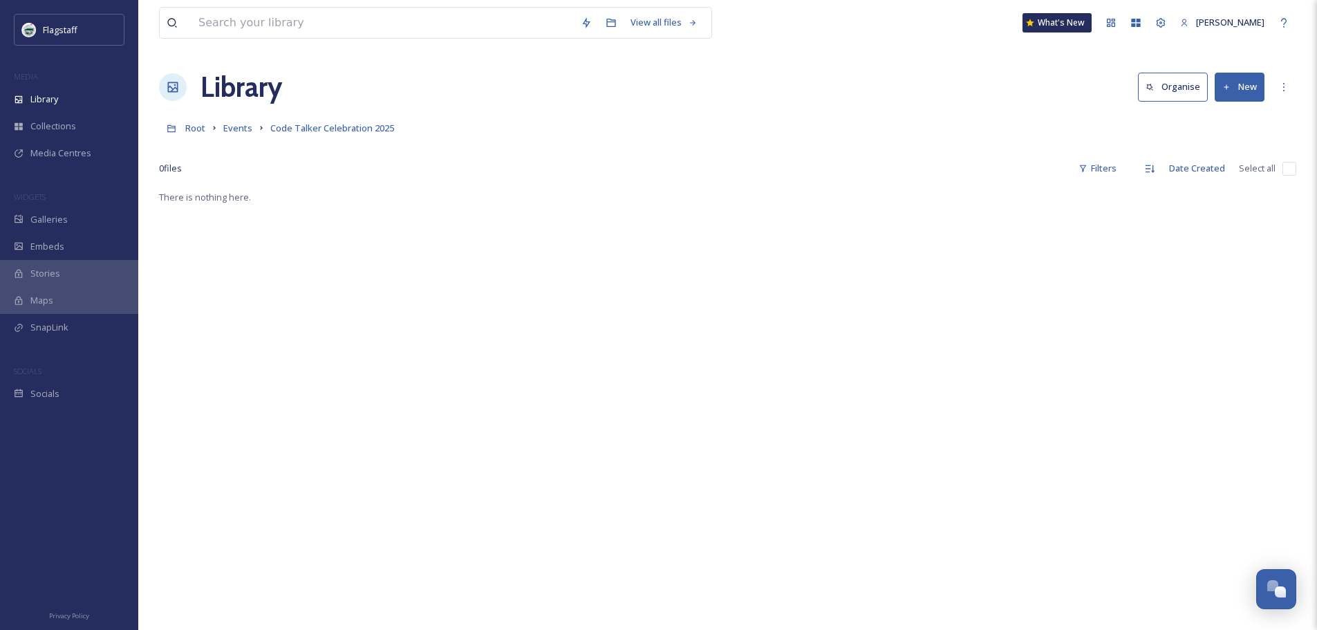
click at [1232, 89] on button "New" at bounding box center [1240, 87] width 50 height 28
click at [1245, 117] on span "File Upload" at bounding box center [1234, 119] width 46 height 13
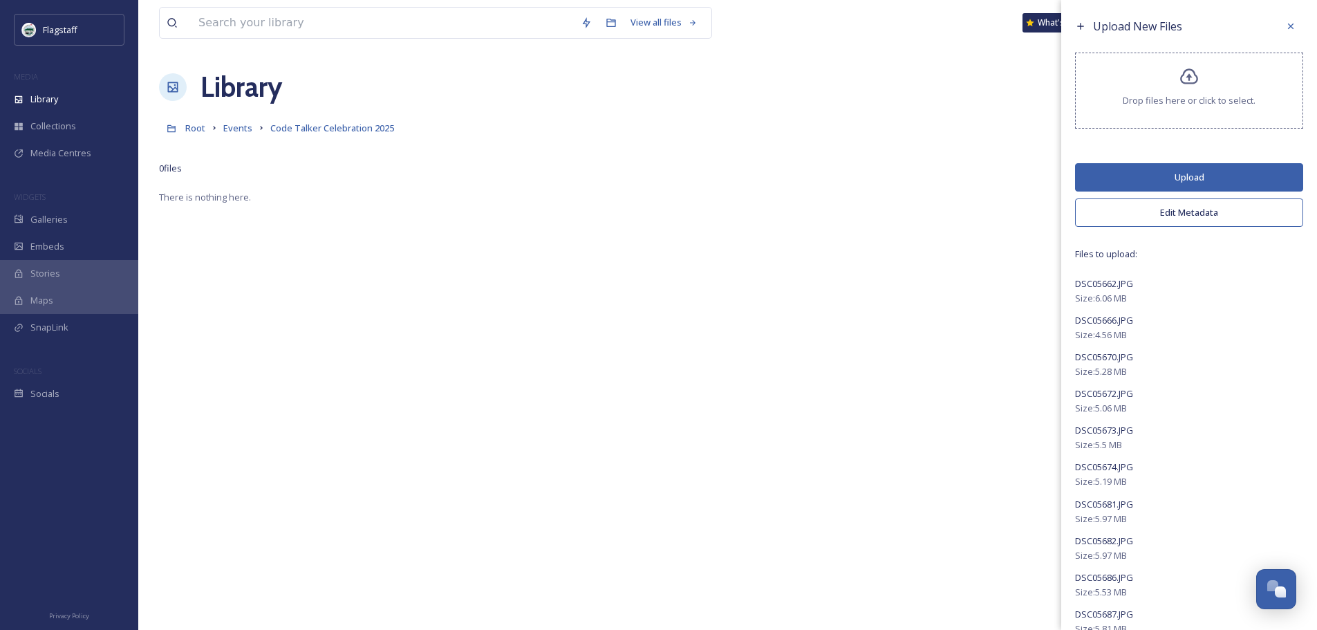
click at [1196, 217] on button "Edit Metadata" at bounding box center [1189, 212] width 228 height 28
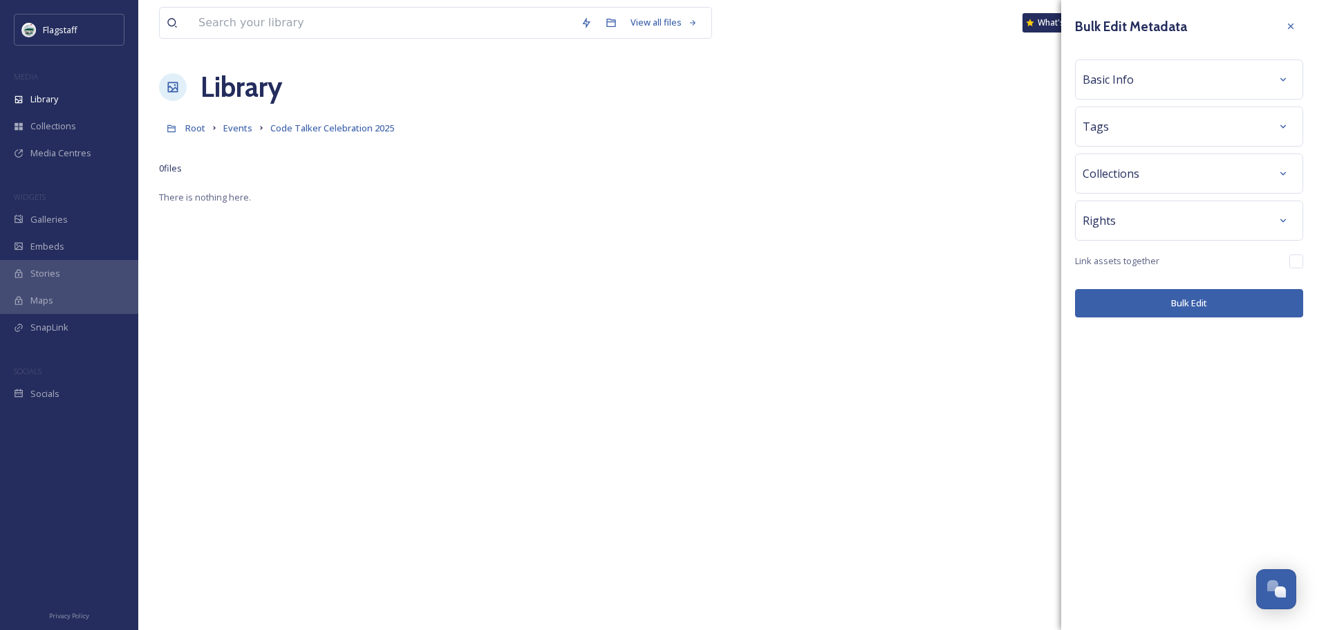
click at [1192, 137] on div "Tags" at bounding box center [1189, 126] width 213 height 25
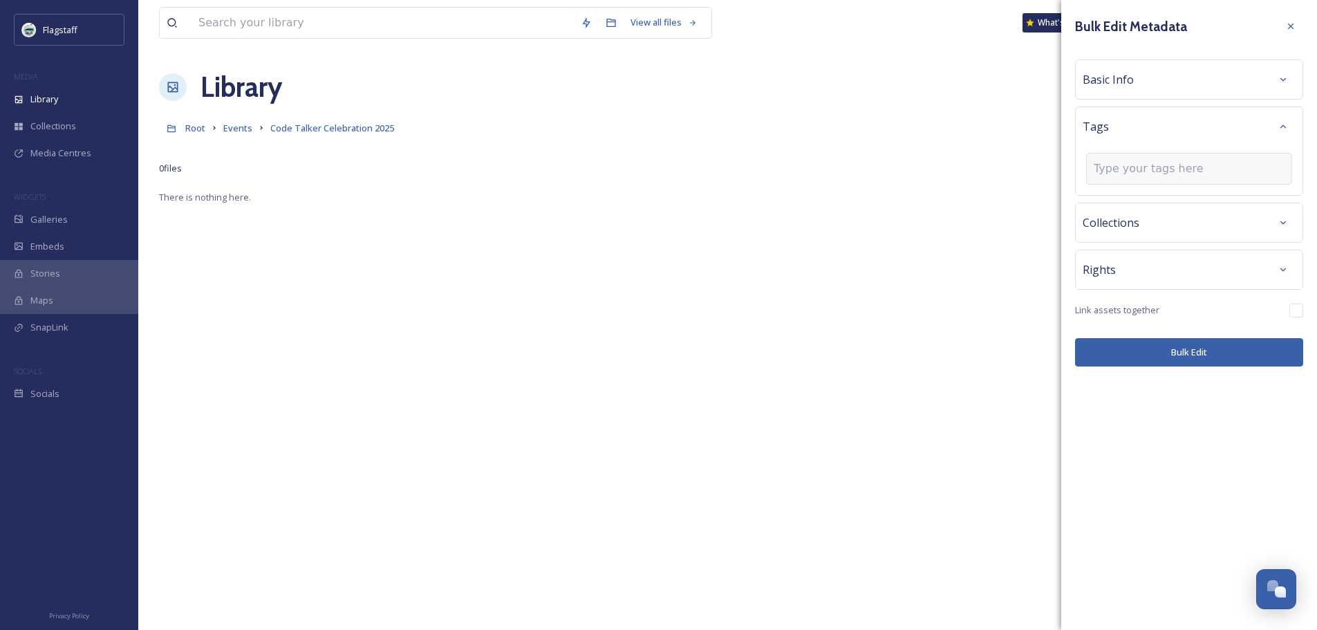
click at [1181, 170] on input at bounding box center [1163, 168] width 138 height 17
type input "indigenous commission"
click at [1216, 198] on span "Create " indigenous commission "" at bounding box center [1163, 201] width 137 height 13
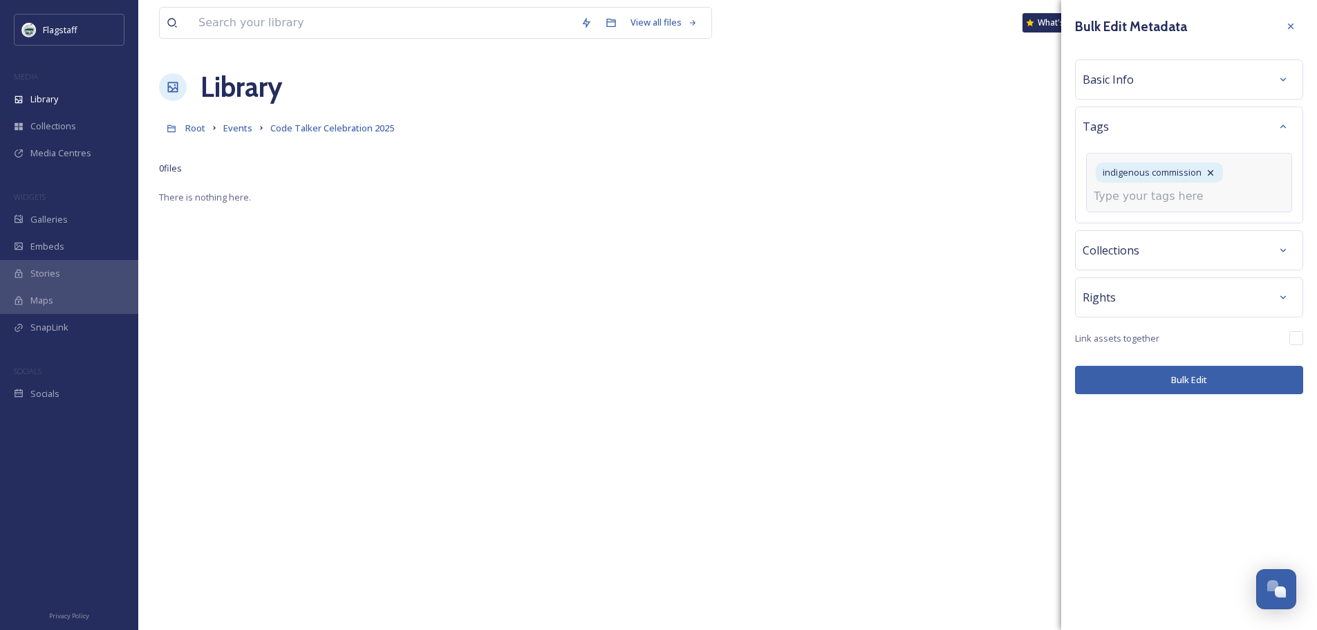
click at [1205, 196] on input at bounding box center [1163, 196] width 138 height 17
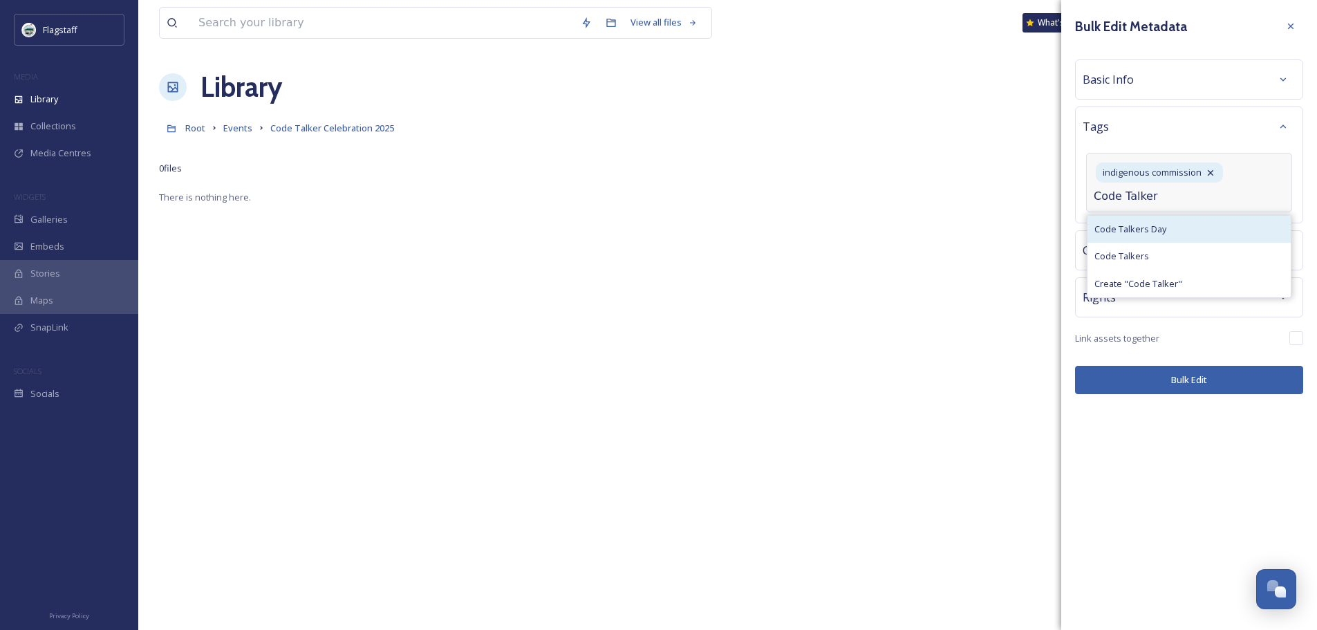
type input "Code Talker"
click at [1182, 223] on div "Code Talkers Day" at bounding box center [1189, 229] width 203 height 27
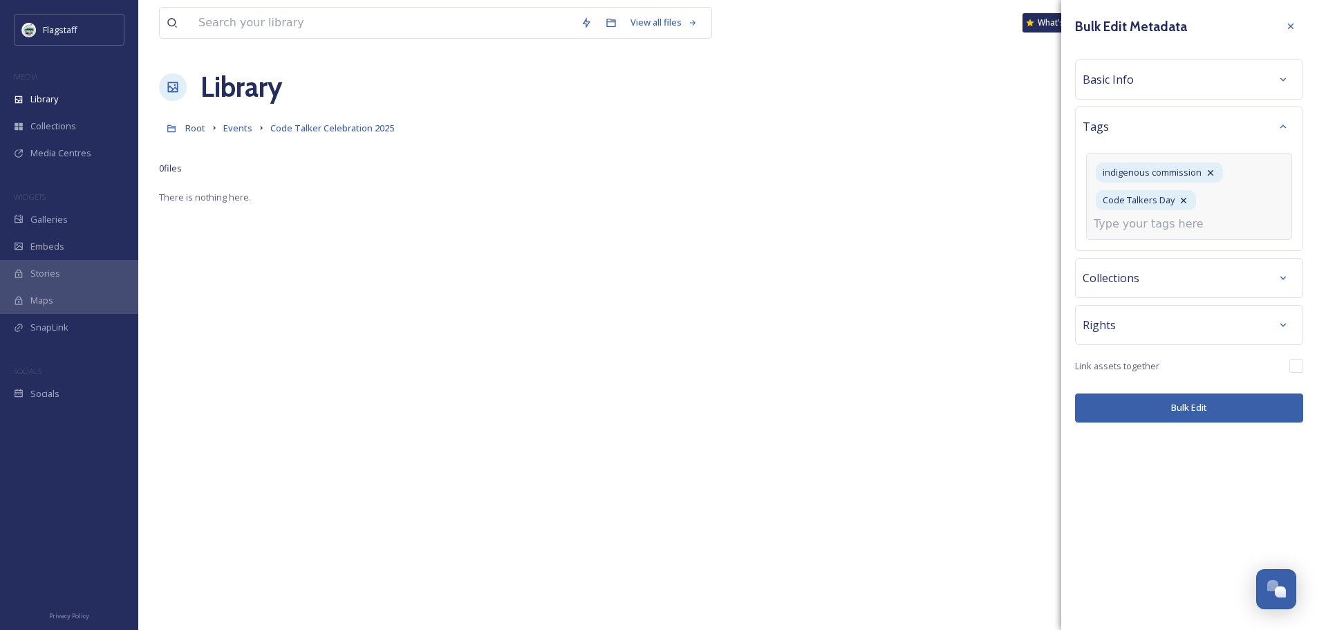
click at [1183, 223] on input at bounding box center [1163, 224] width 138 height 17
type input "Market of Dreams"
click at [1178, 257] on span "Create " Market of Dreams "" at bounding box center [1151, 256] width 113 height 13
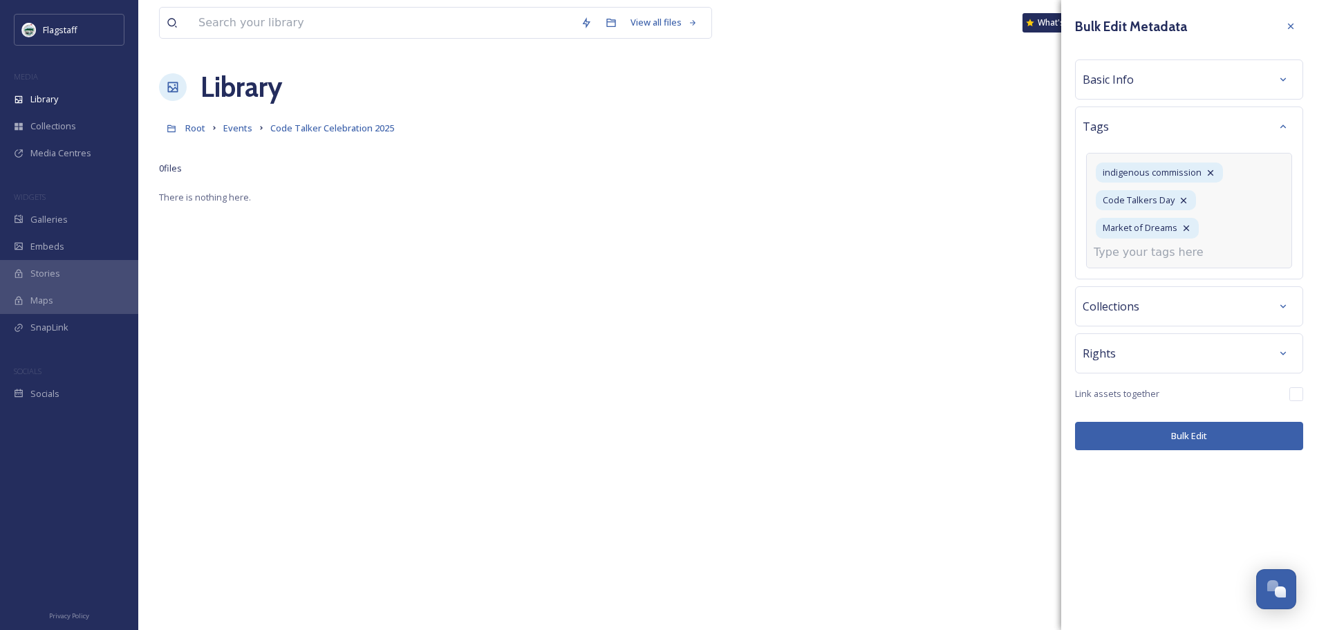
click at [1172, 254] on input at bounding box center [1163, 252] width 138 height 17
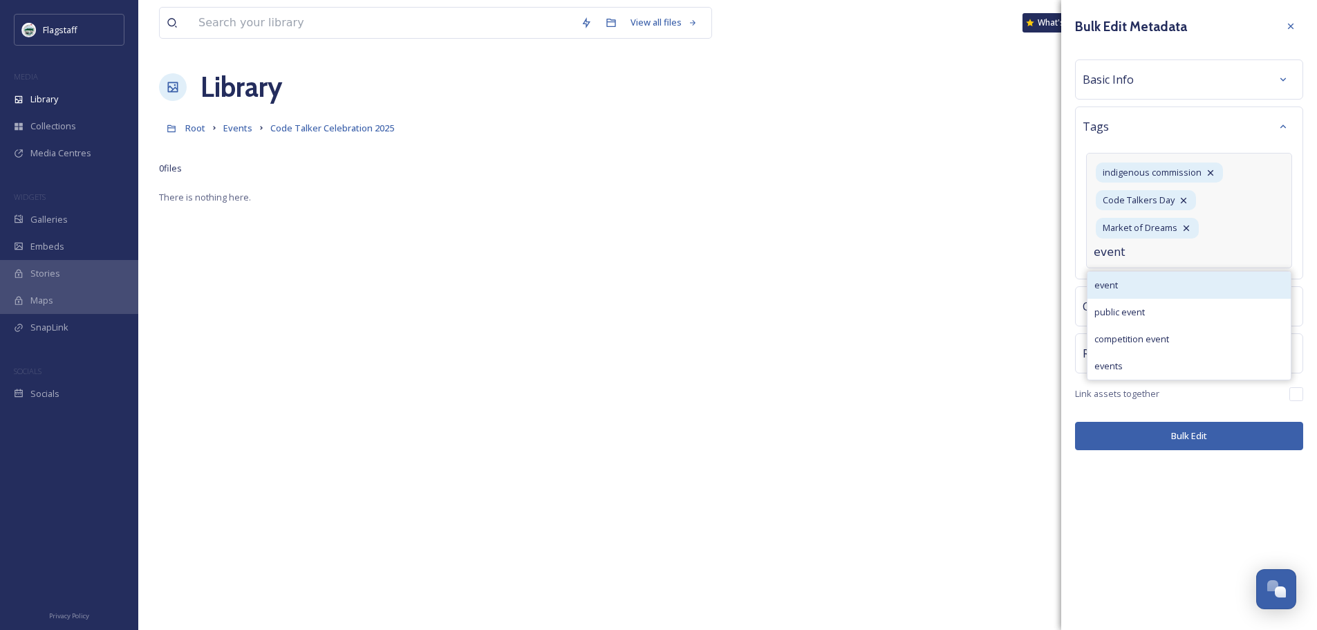
type input "event"
click at [1162, 284] on div "event" at bounding box center [1189, 285] width 203 height 27
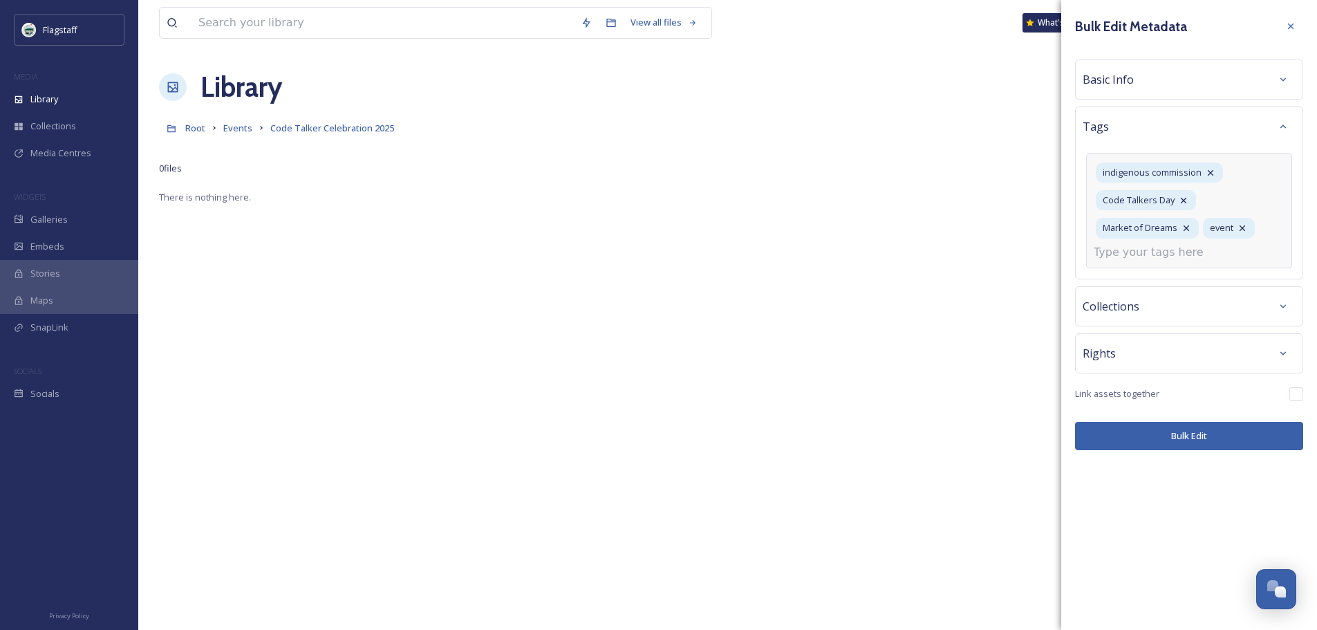
click at [1153, 254] on input at bounding box center [1163, 252] width 138 height 17
click at [1209, 433] on div "Bulk Edit Metadata Basic Info Tags indigenous commission Code Talkers Day Marke…" at bounding box center [1189, 232] width 256 height 464
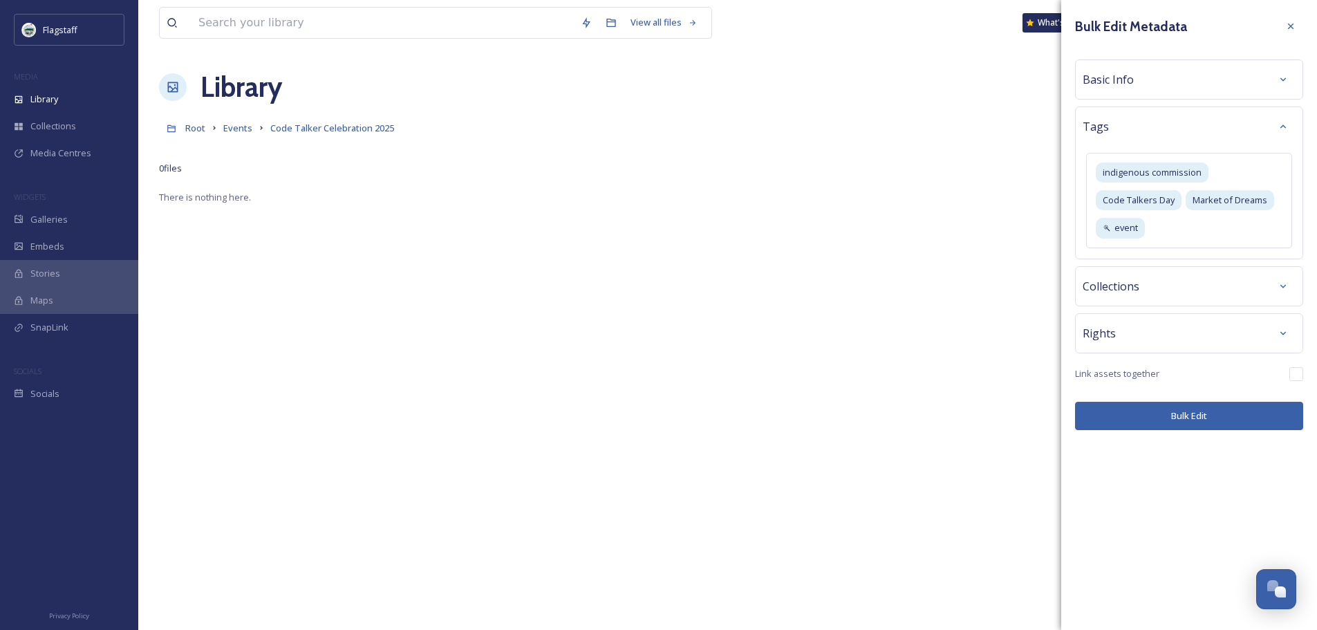
click at [1210, 416] on button "Bulk Edit" at bounding box center [1189, 416] width 228 height 28
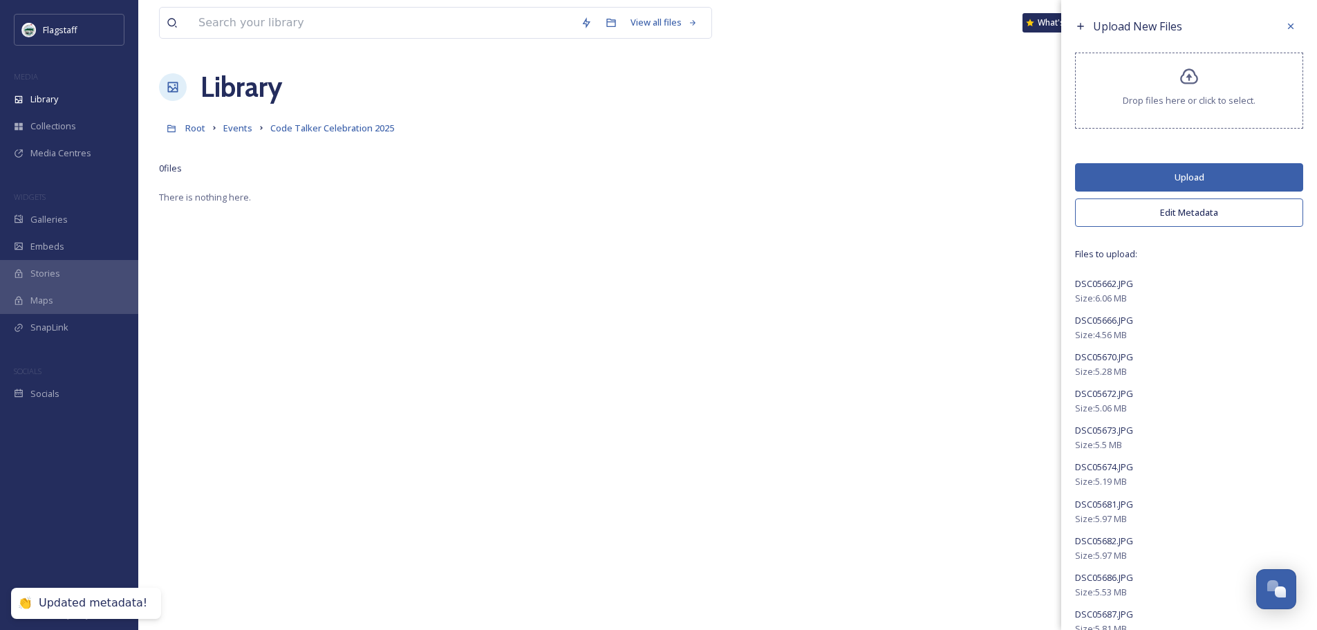
click at [1156, 175] on button "Upload" at bounding box center [1189, 177] width 228 height 28
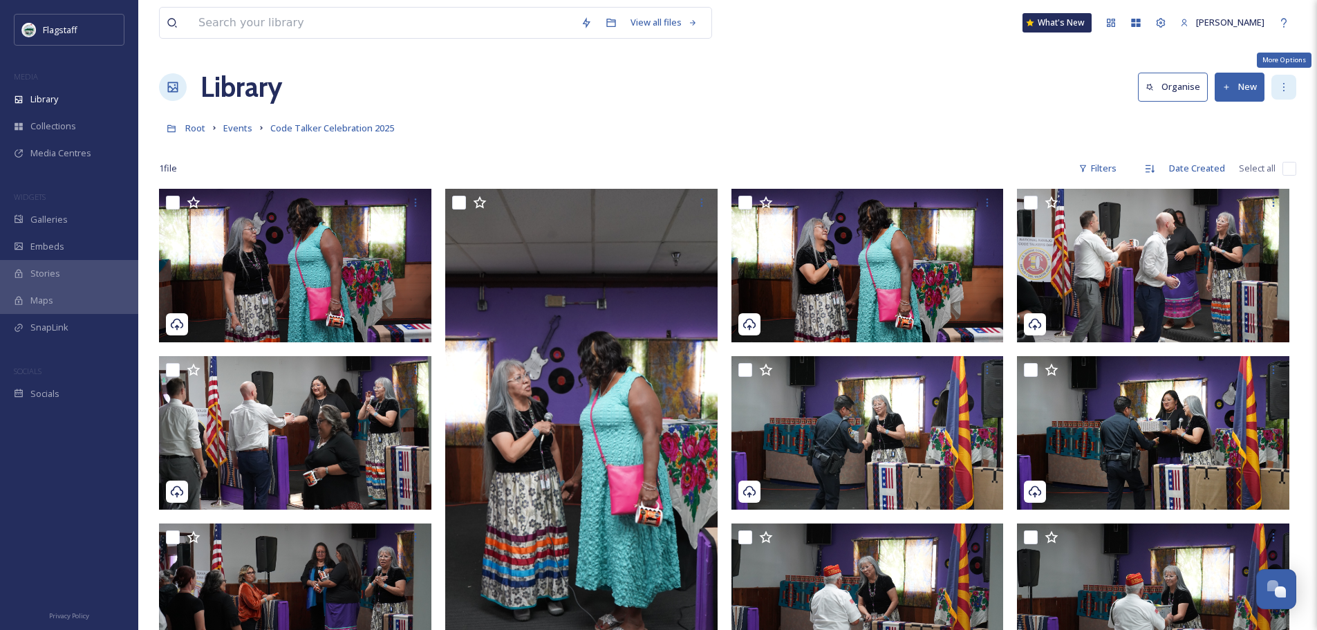
click at [1288, 84] on icon at bounding box center [1284, 87] width 11 height 11
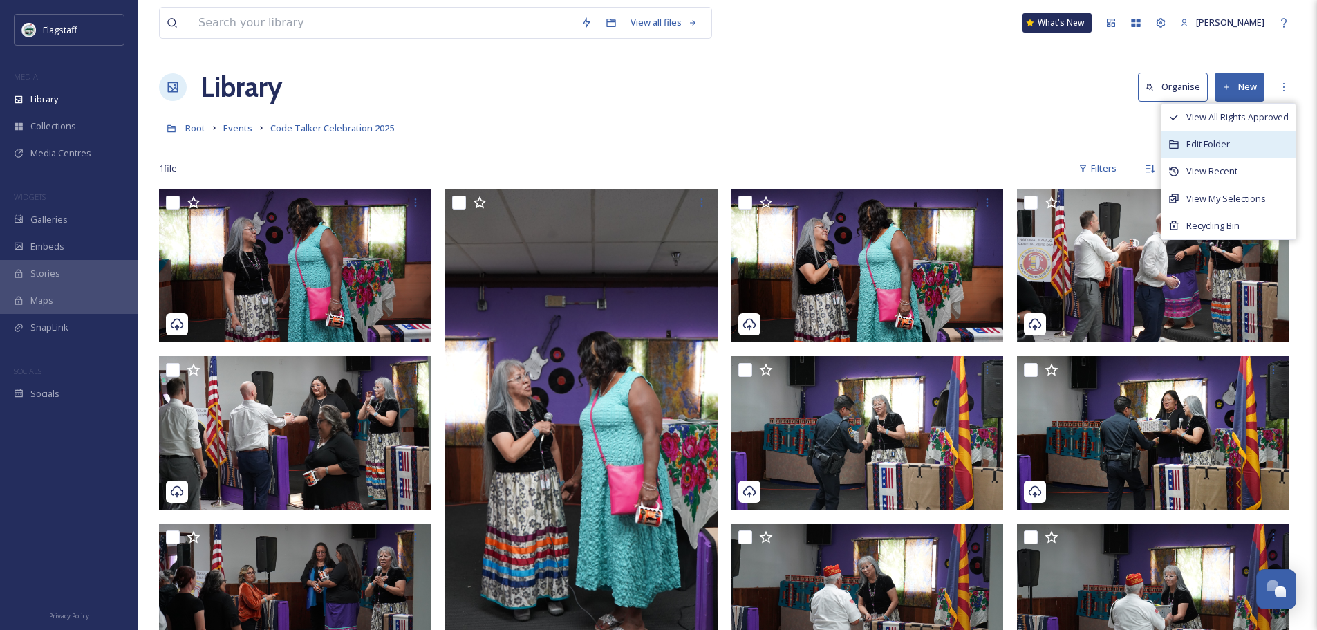
click at [1227, 144] on span "Edit Folder" at bounding box center [1209, 144] width 44 height 13
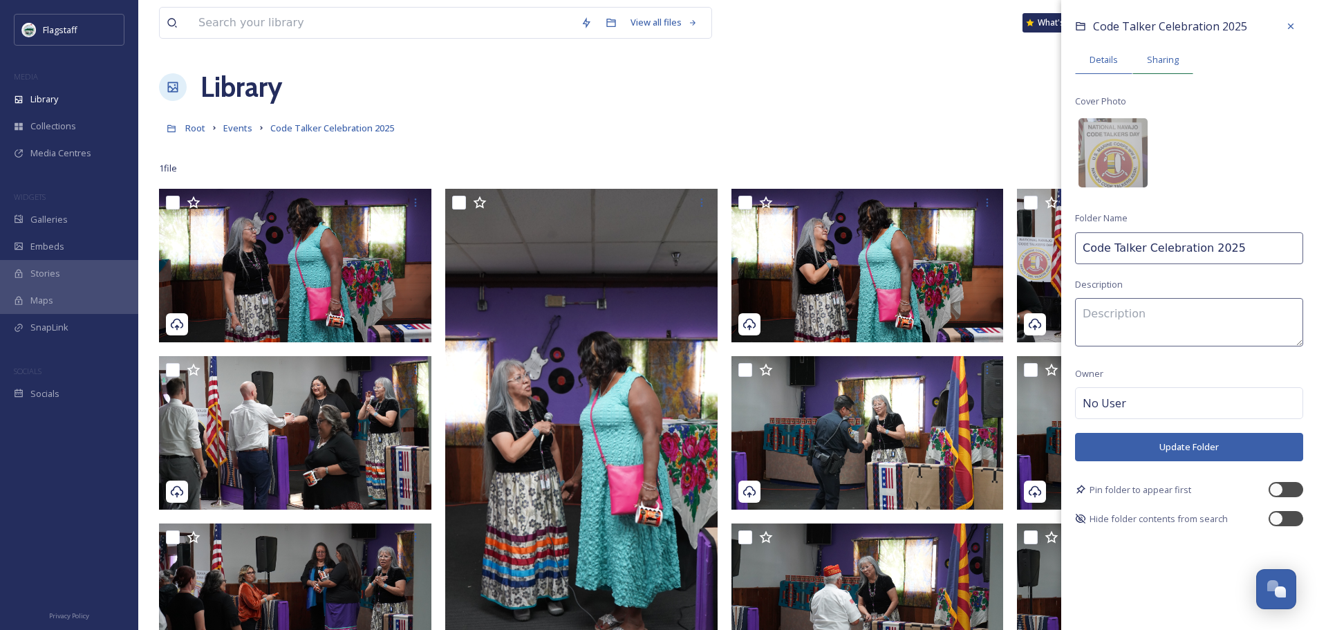
click at [1171, 62] on span "Sharing" at bounding box center [1163, 59] width 32 height 13
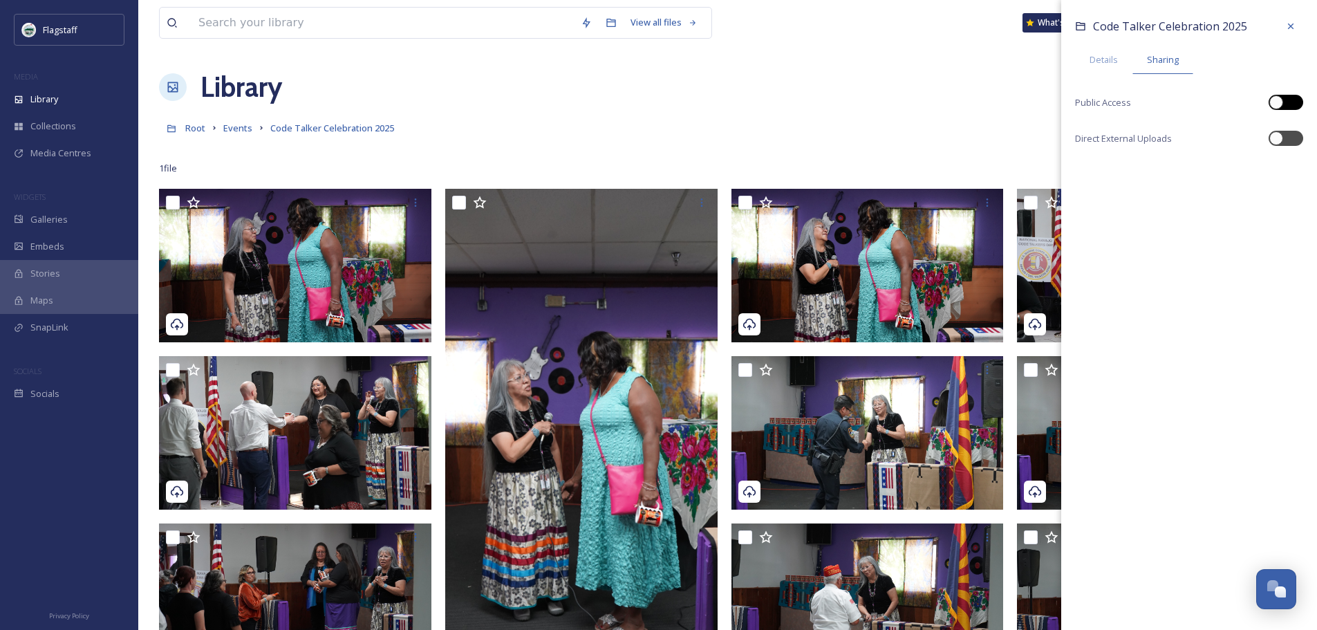
click at [1273, 103] on div at bounding box center [1277, 102] width 14 height 14
checkbox input "true"
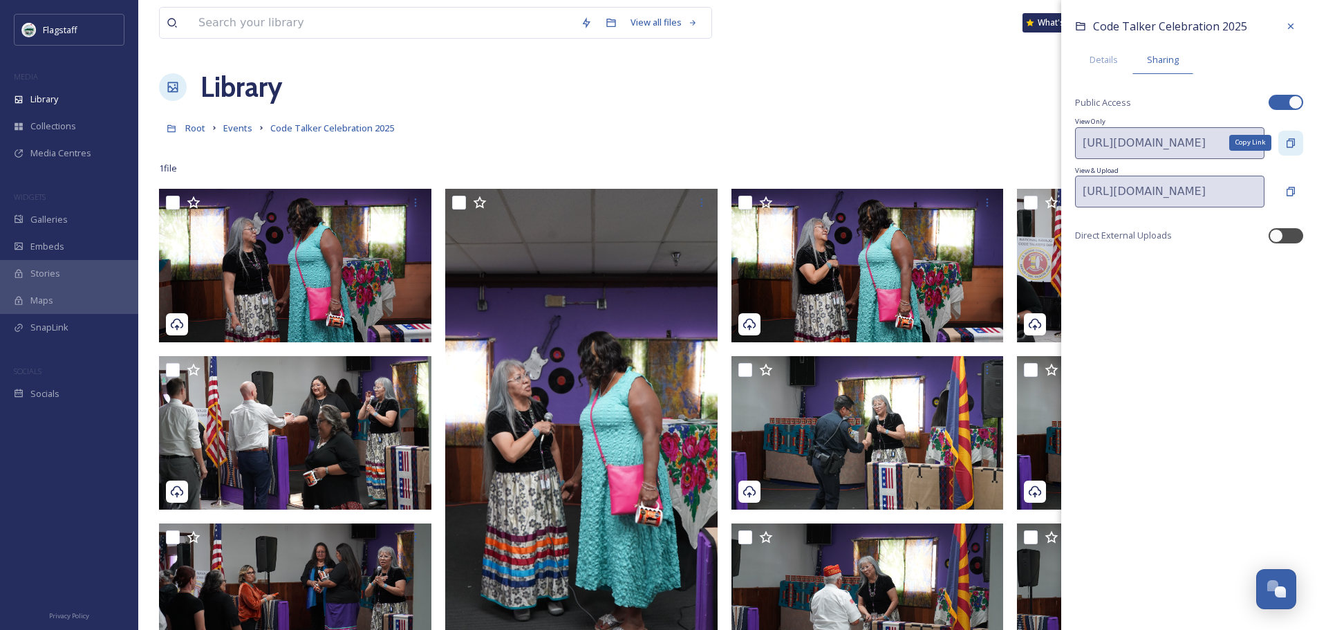
click at [1287, 139] on icon at bounding box center [1290, 143] width 11 height 11
click at [1151, 344] on div "Code Talker Celebration 2025 Details Sharing Public Access View Only [URL][DOMA…" at bounding box center [1189, 315] width 256 height 630
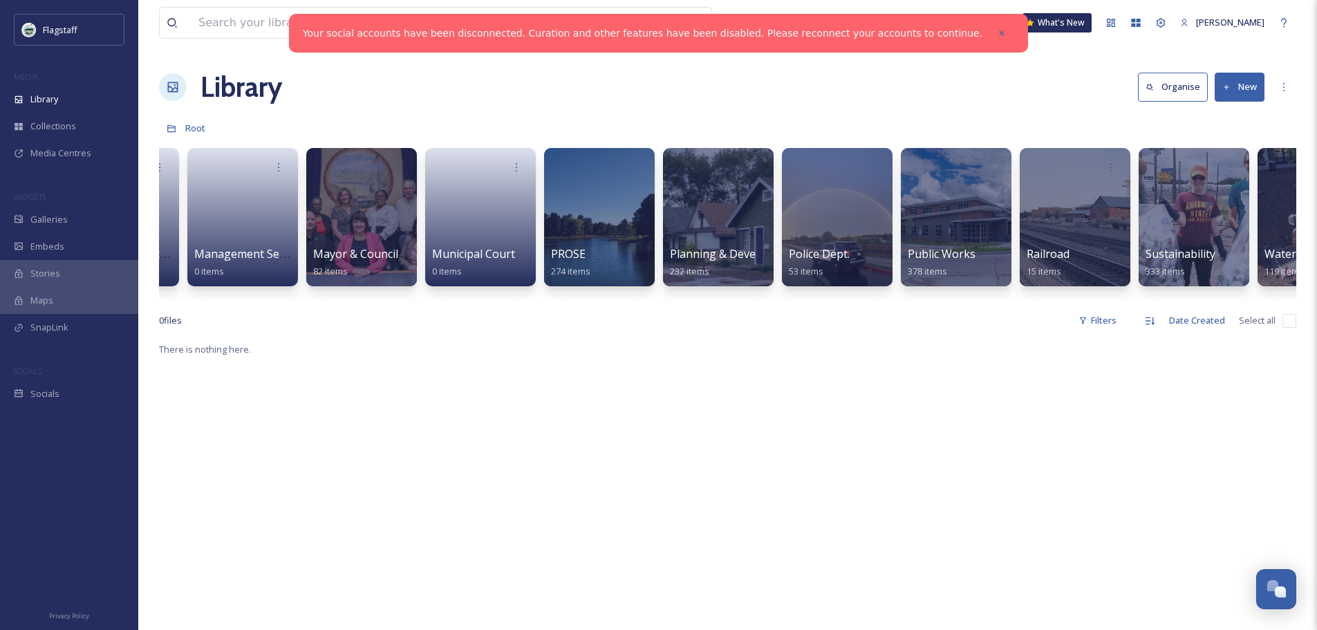
scroll to position [0, 583]
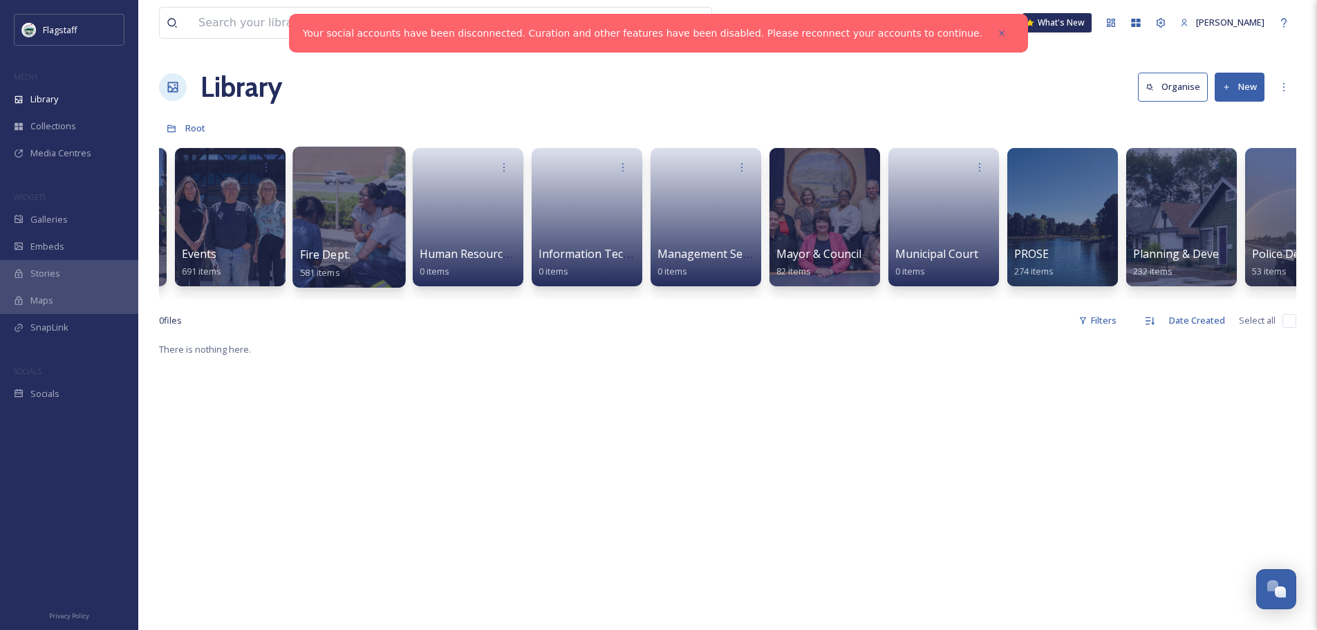
click at [309, 197] on div at bounding box center [349, 217] width 113 height 141
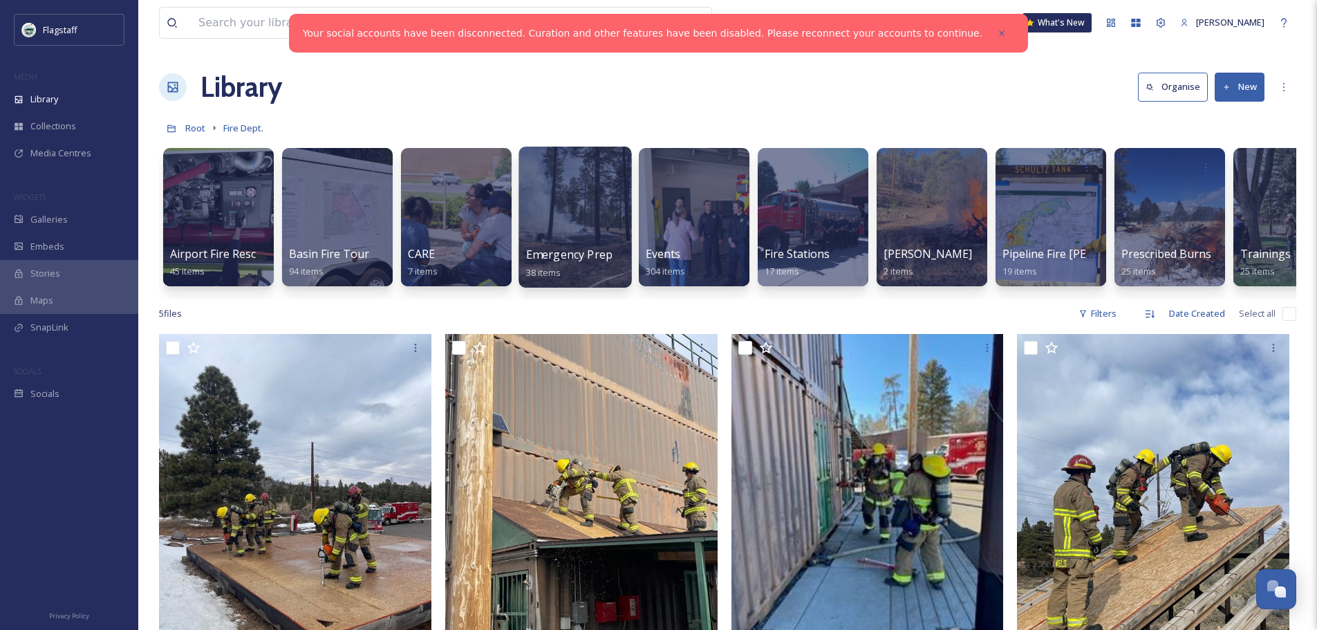
click at [587, 225] on div at bounding box center [575, 217] width 113 height 141
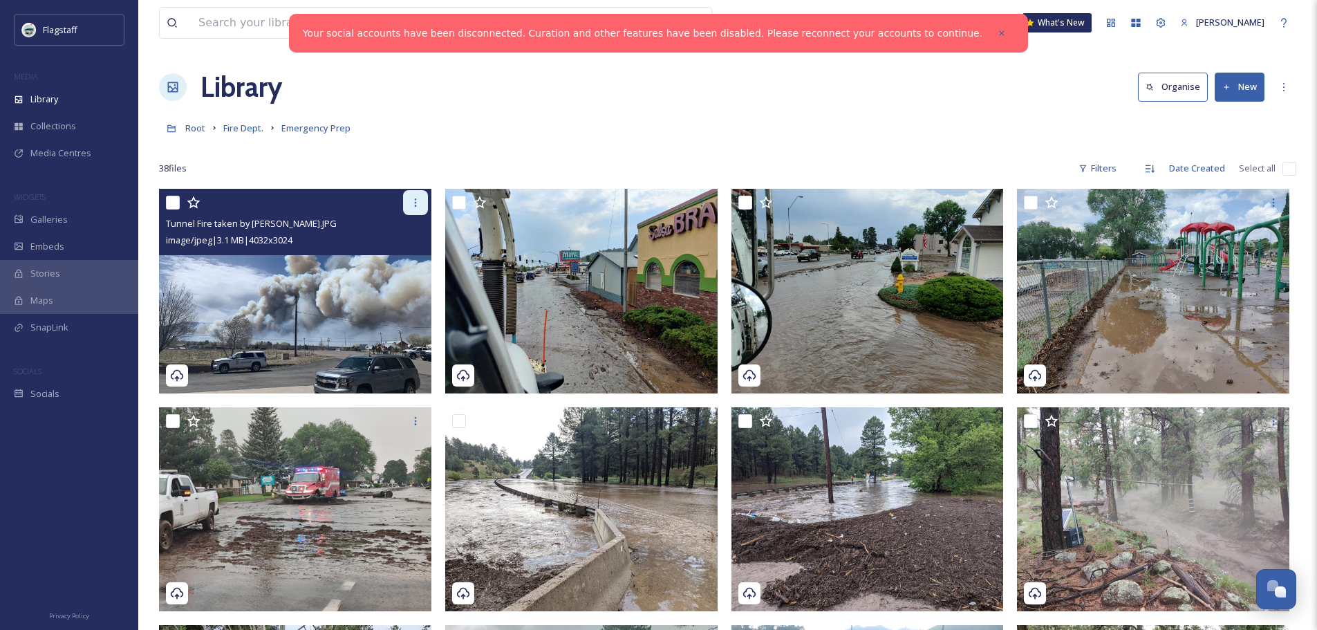
click at [410, 201] on icon at bounding box center [415, 202] width 11 height 11
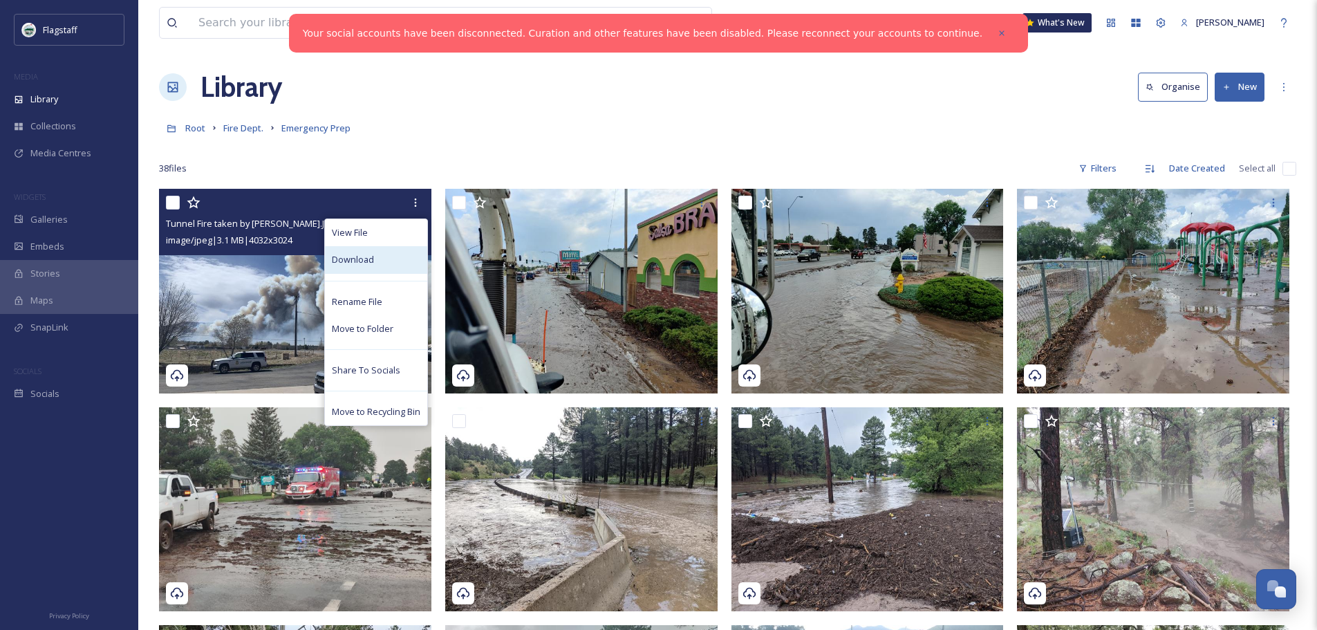
click at [391, 255] on div "Download" at bounding box center [376, 259] width 102 height 27
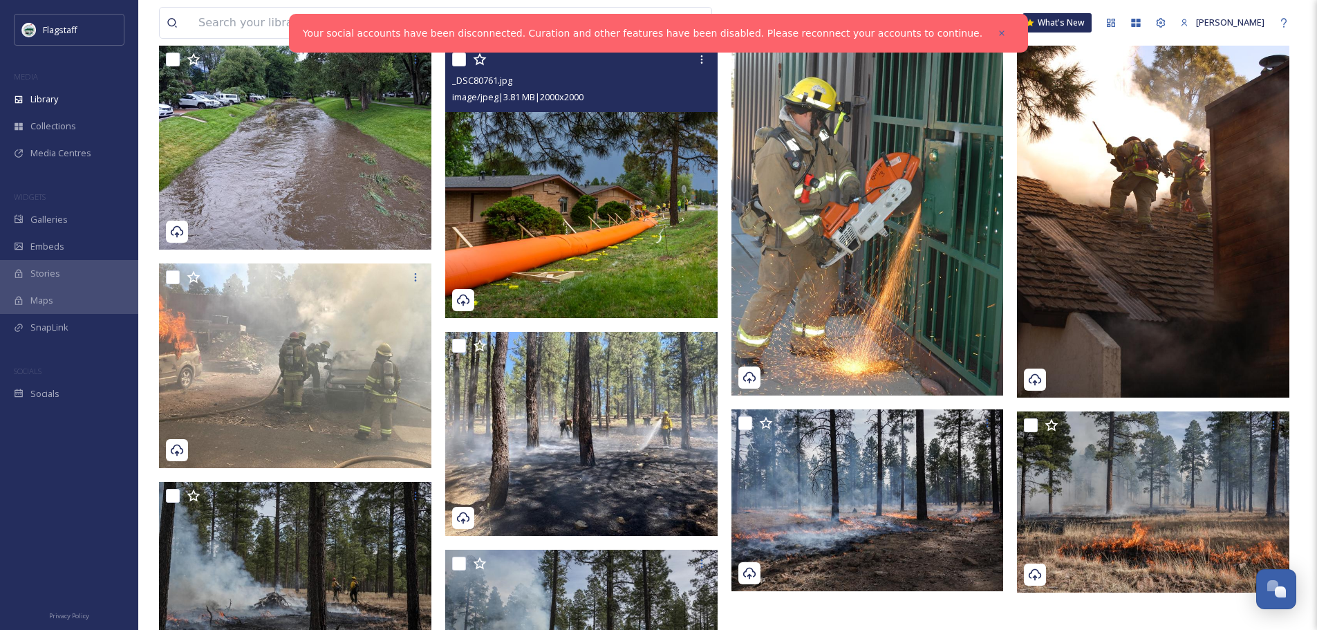
scroll to position [1796, 0]
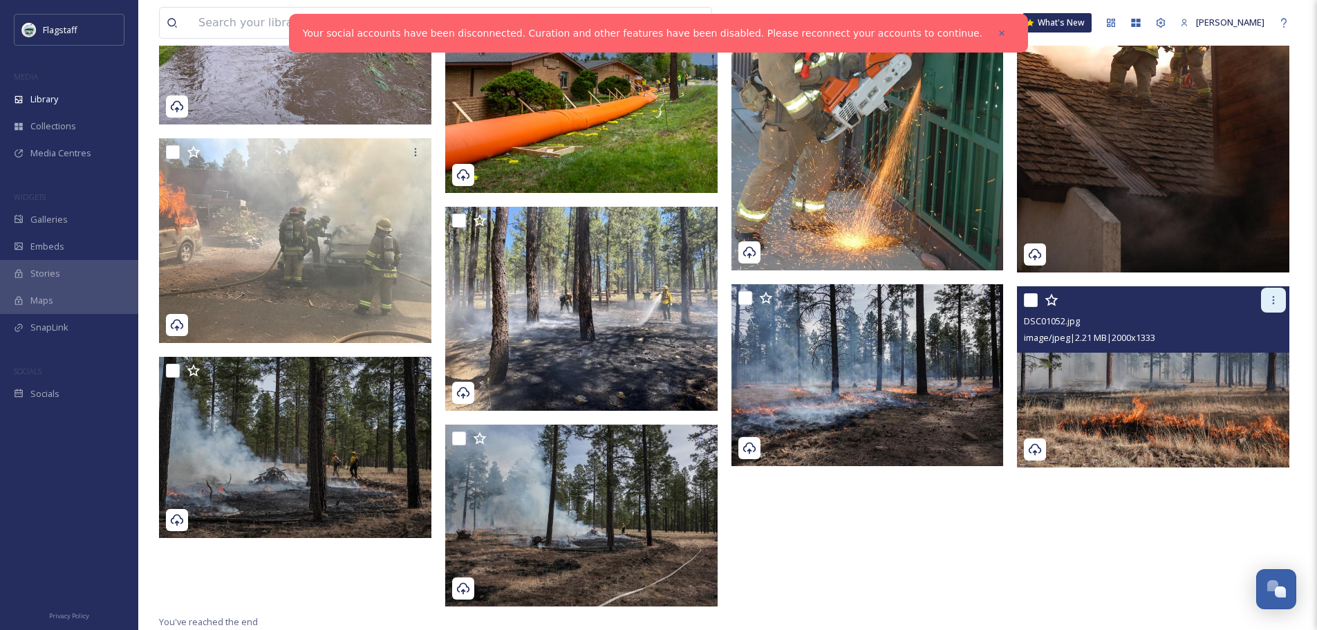
click at [1281, 296] on div at bounding box center [1273, 300] width 25 height 25
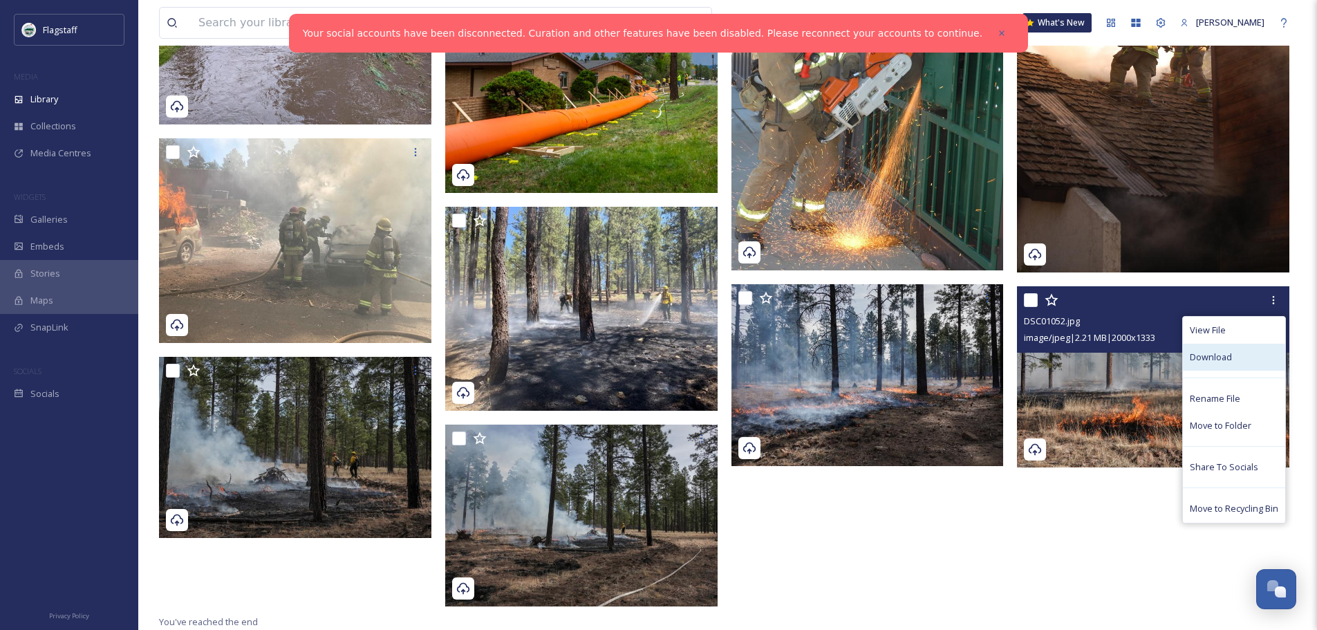
click at [1239, 356] on div "Download" at bounding box center [1234, 357] width 102 height 27
